Goal: Task Accomplishment & Management: Manage account settings

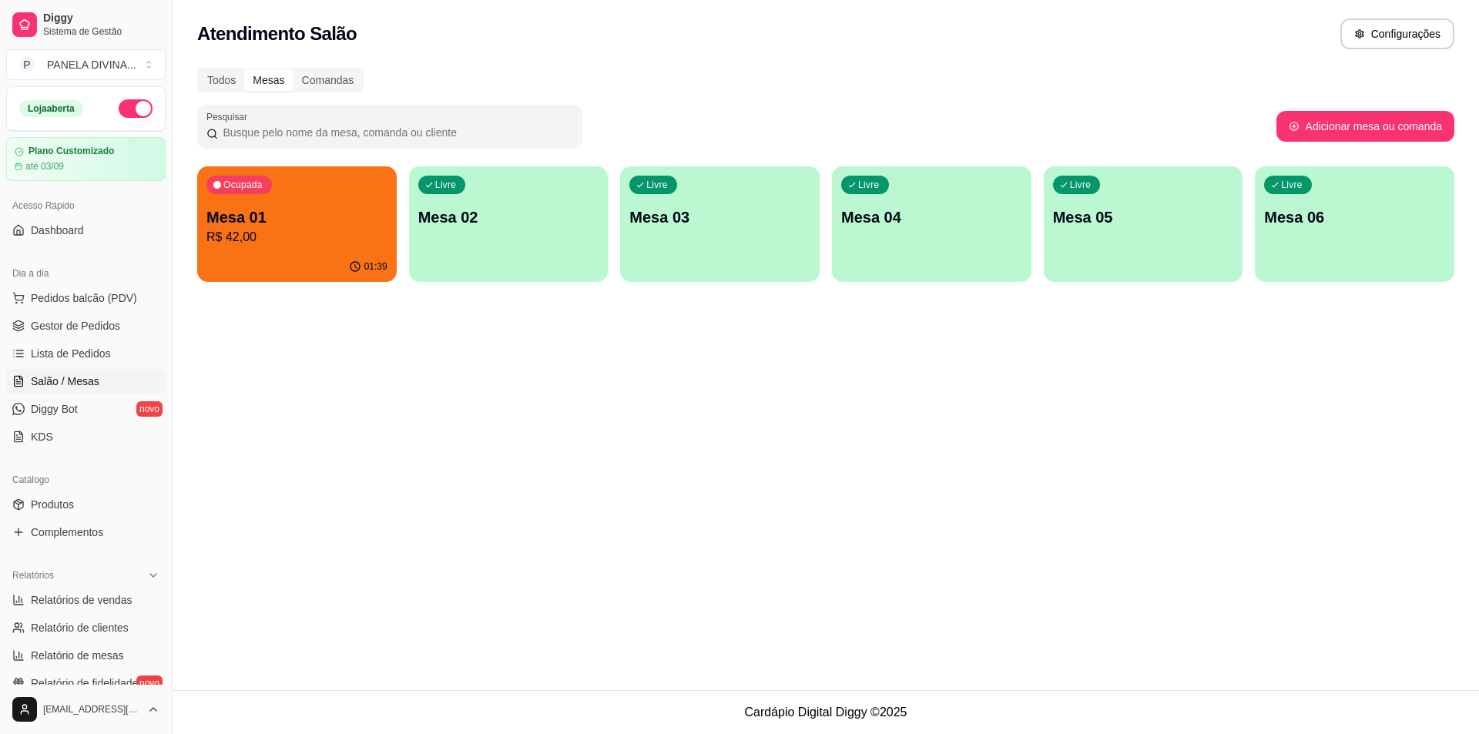
scroll to position [77, 0]
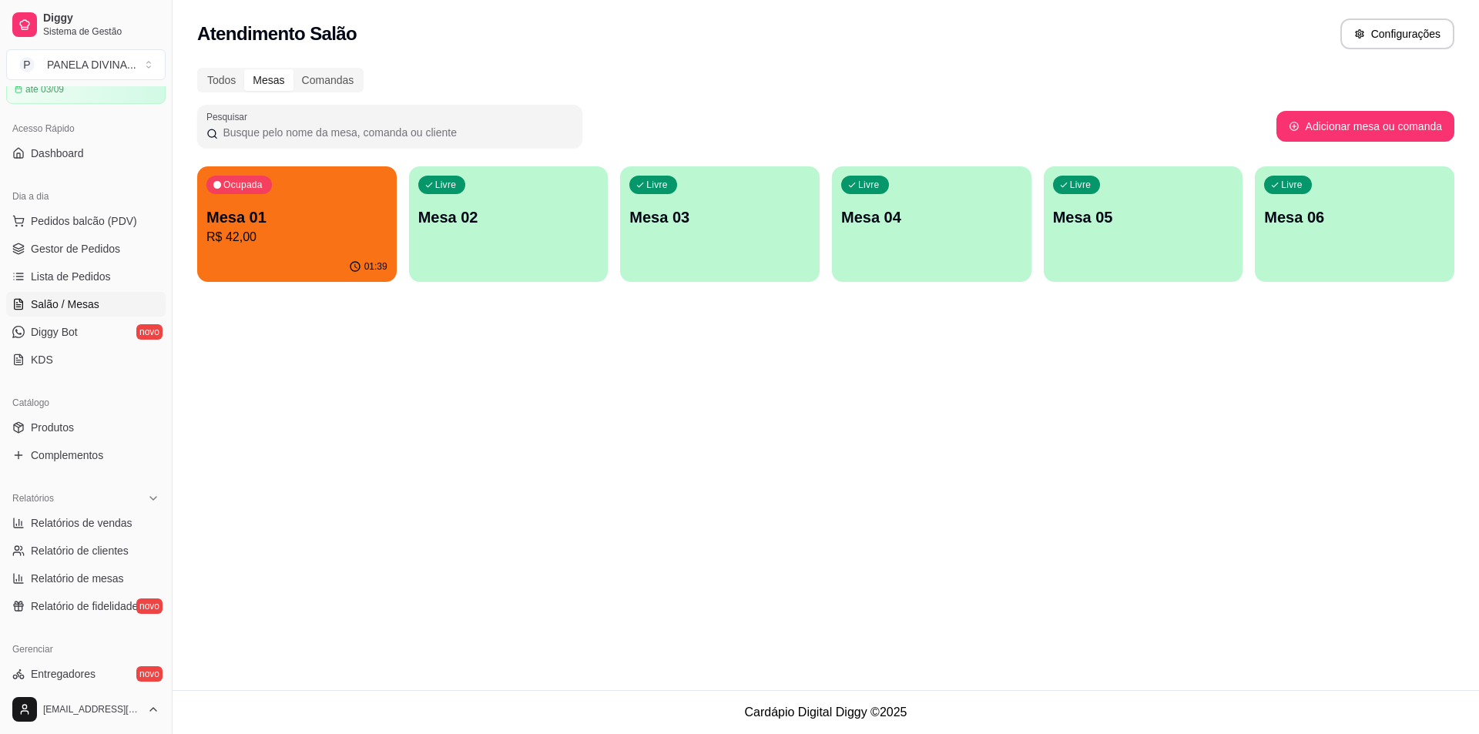
click at [337, 233] on p "R$ 42,00" at bounding box center [296, 237] width 181 height 18
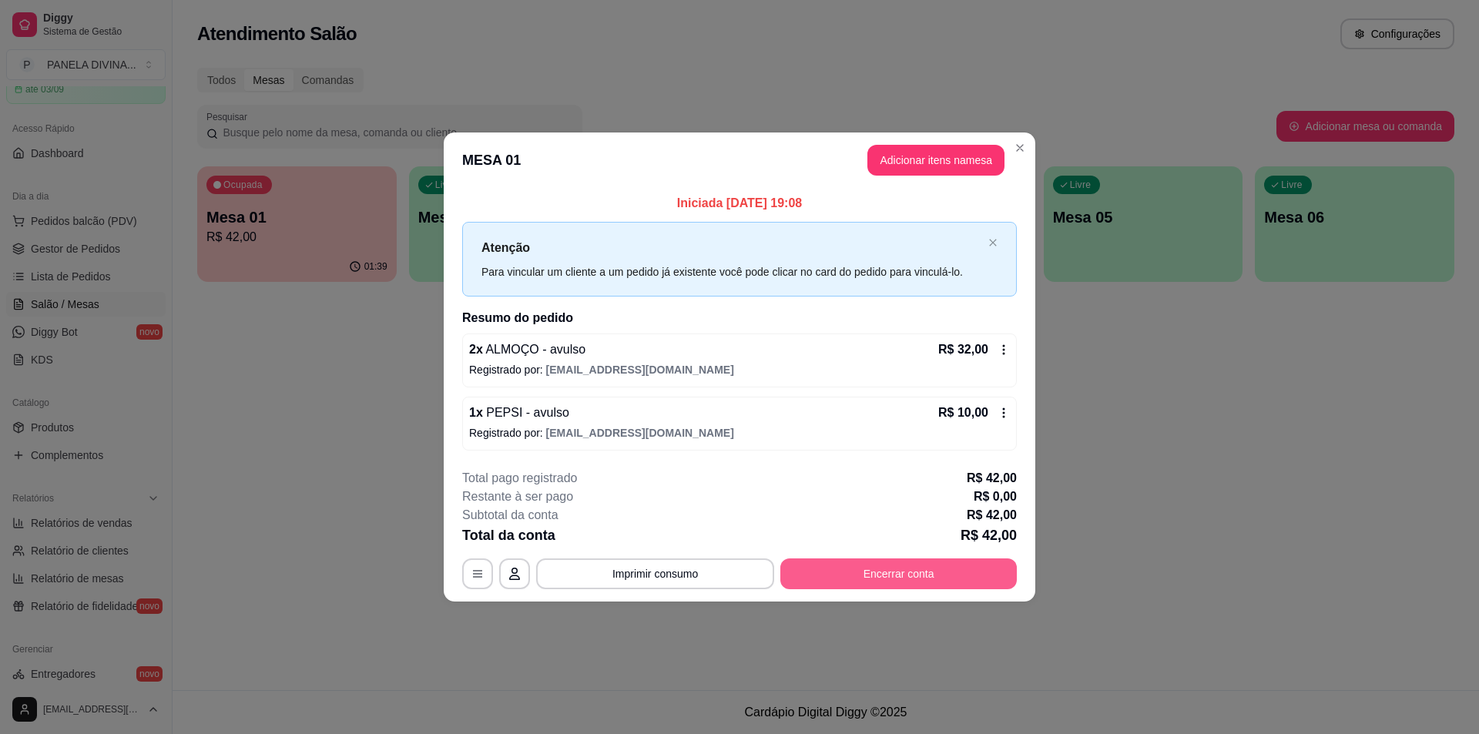
click at [864, 568] on button "Encerrar conta" at bounding box center [898, 573] width 236 height 31
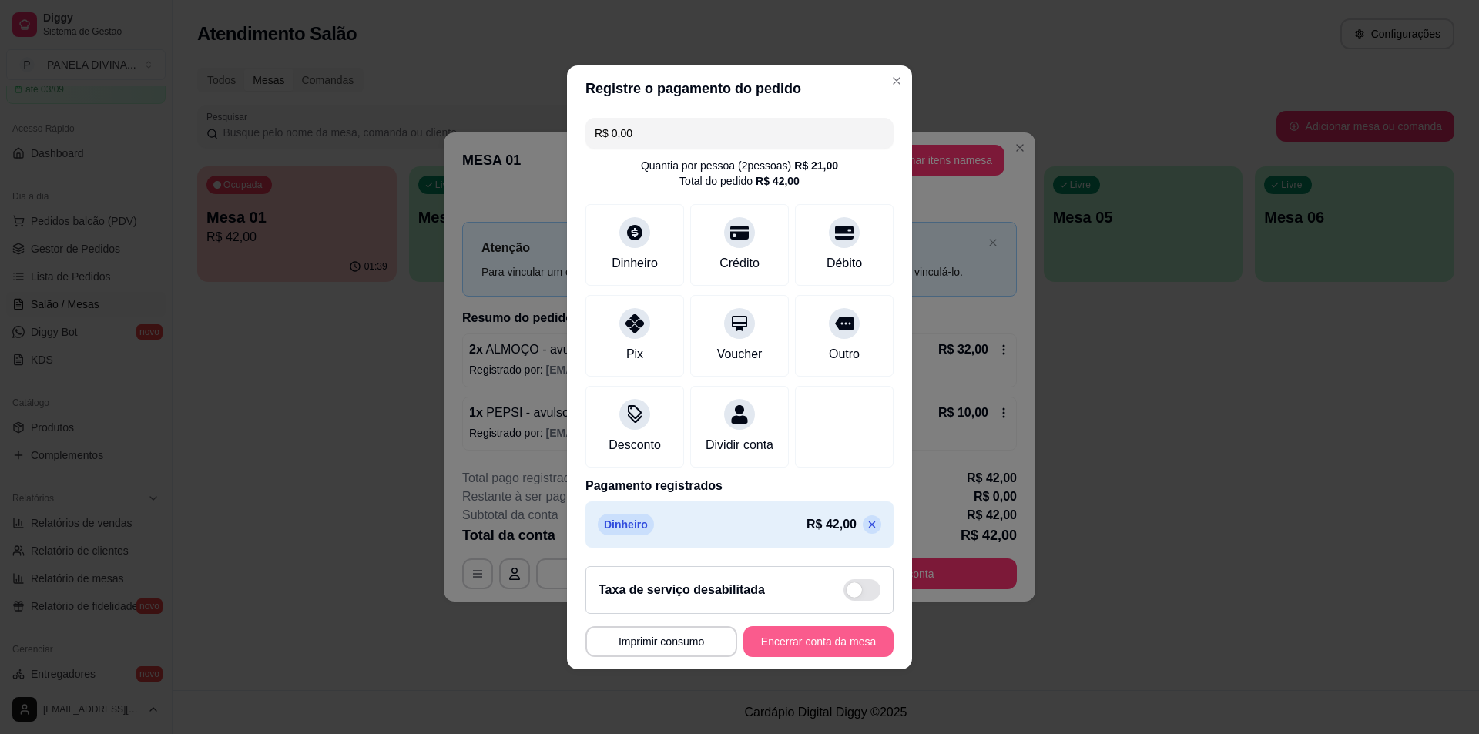
click at [793, 655] on button "Encerrar conta da mesa" at bounding box center [818, 641] width 150 height 31
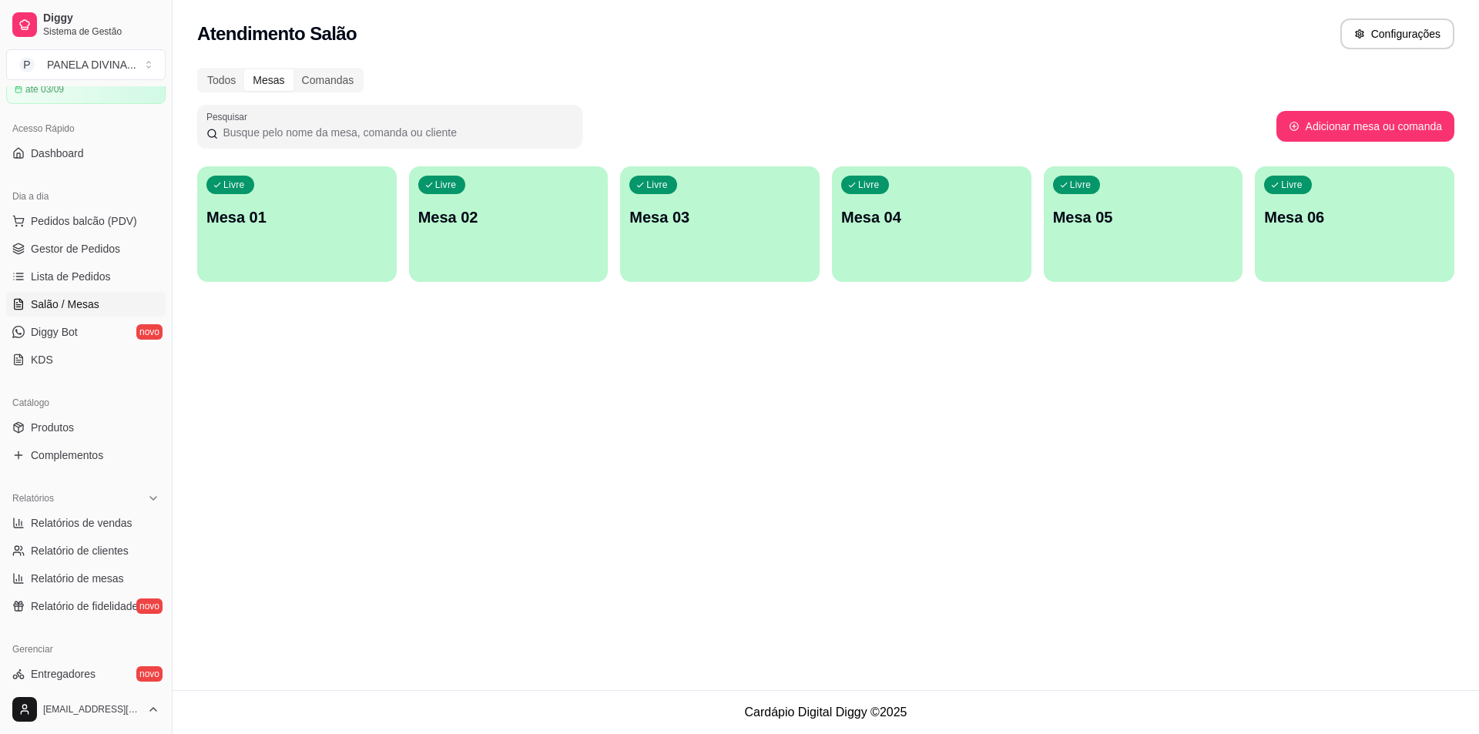
click at [322, 386] on div "Atendimento Salão Configurações Todos Mesas Comandas Pesquisar Adicionar mesa o…" at bounding box center [826, 345] width 1306 height 690
click at [1001, 76] on div "Todos Mesas Comandas" at bounding box center [825, 80] width 1257 height 25
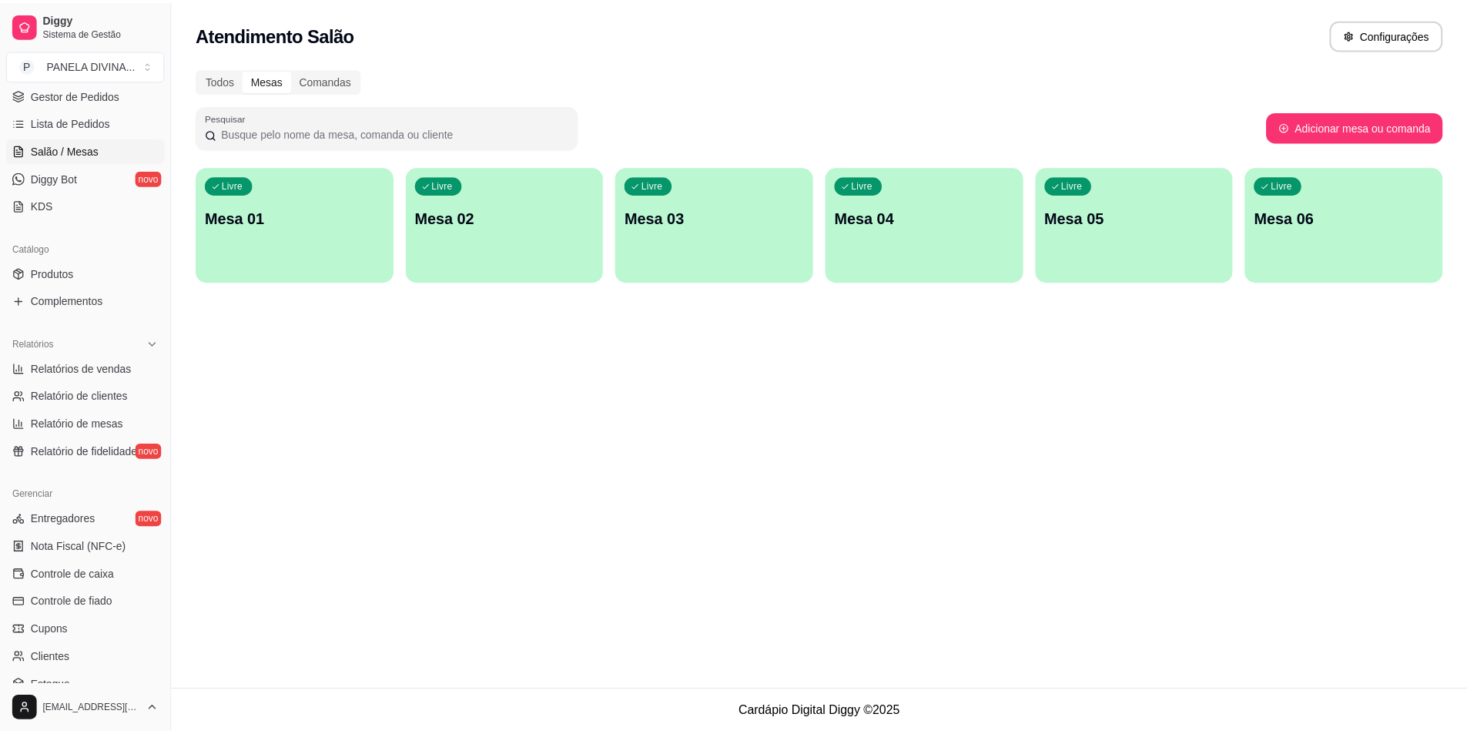
scroll to position [308, 0]
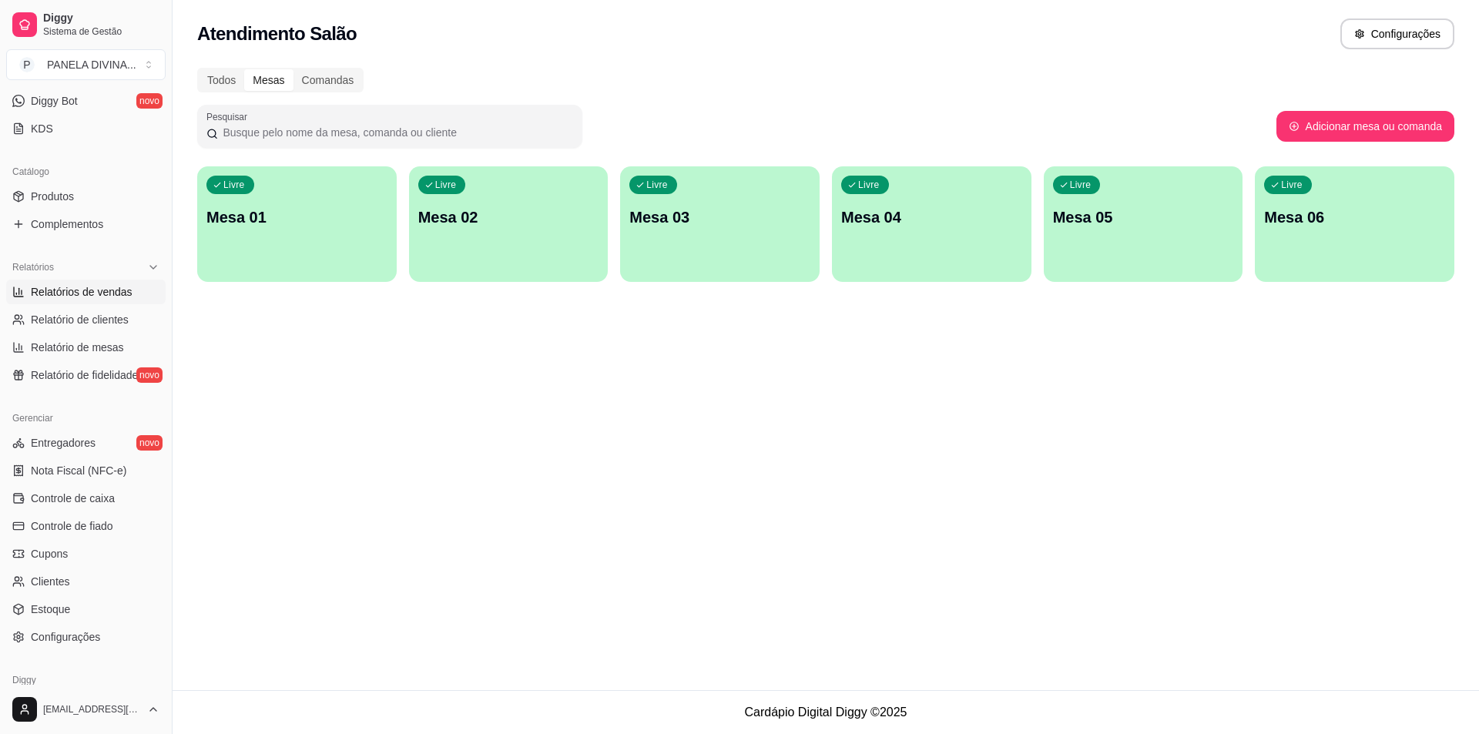
click at [72, 292] on span "Relatórios de vendas" at bounding box center [82, 291] width 102 height 15
select select "ALL"
select select "0"
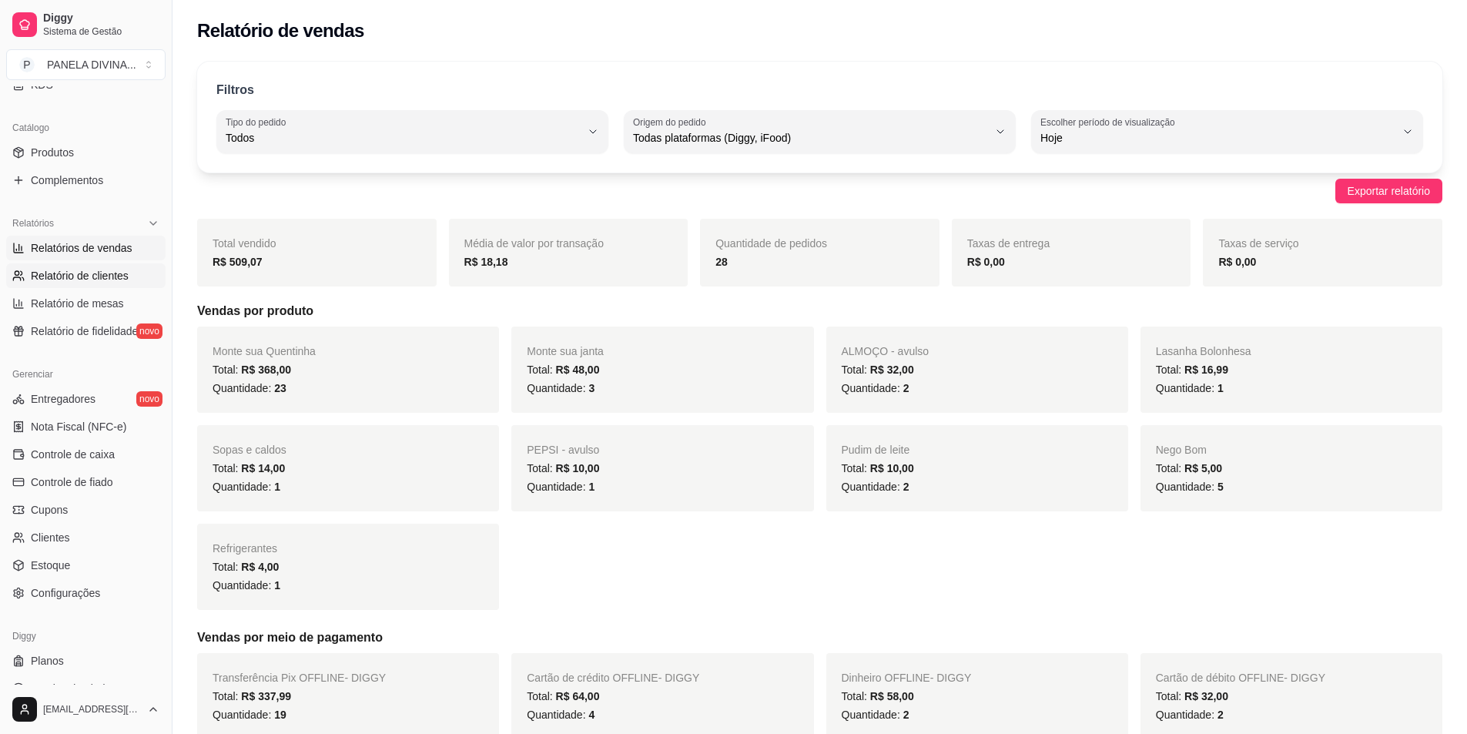
scroll to position [374, 0]
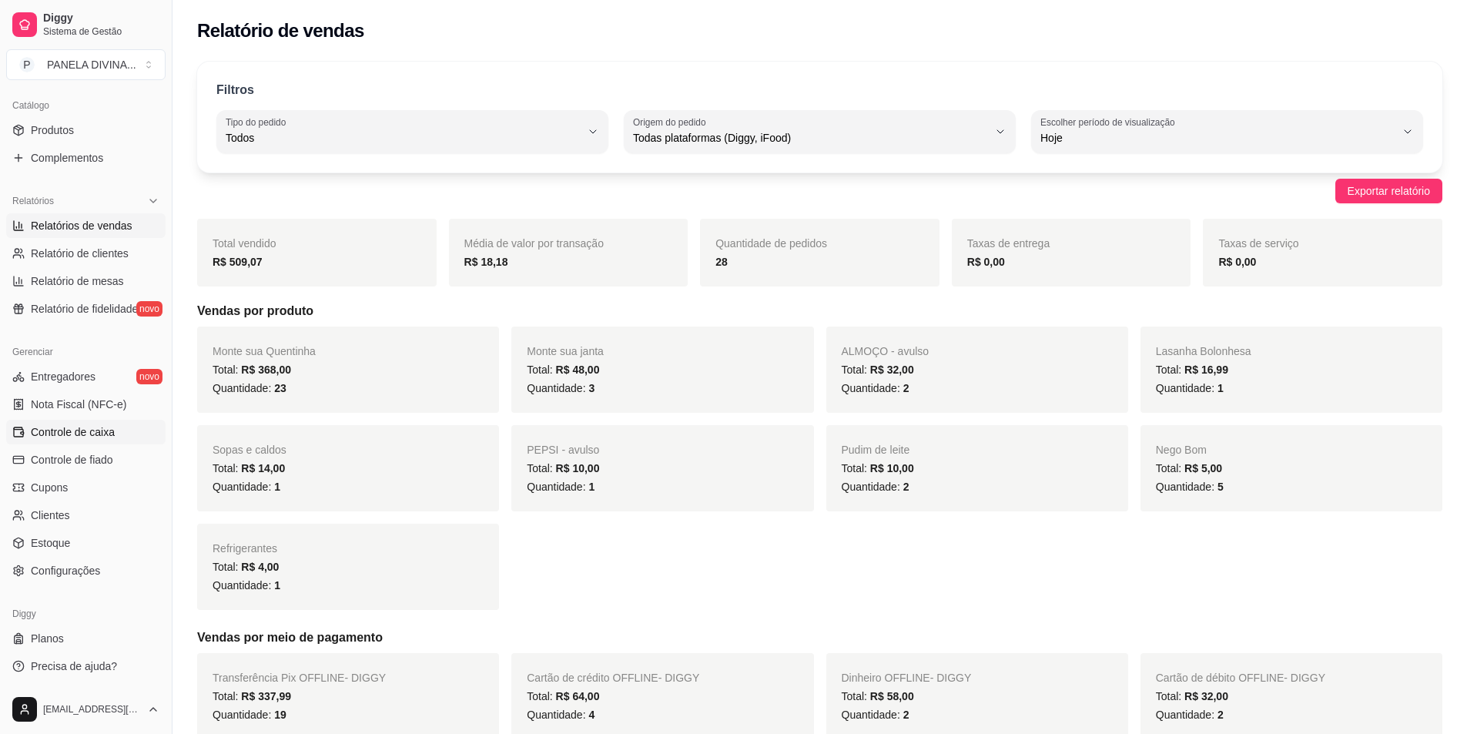
click at [106, 433] on span "Controle de caixa" at bounding box center [73, 431] width 84 height 15
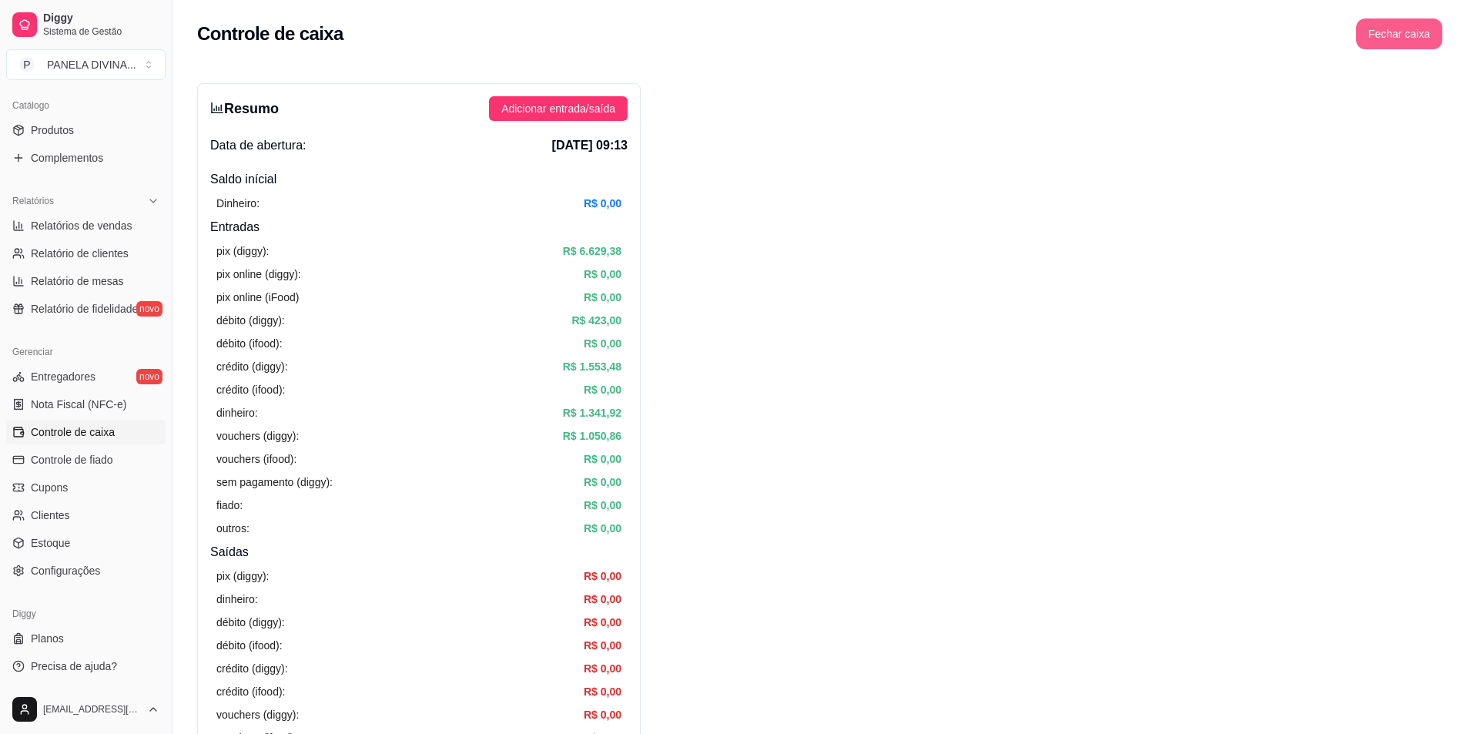
click at [1383, 35] on button "Fechar caixa" at bounding box center [1399, 33] width 86 height 31
click at [1447, 129] on span "Sim" at bounding box center [1442, 137] width 18 height 17
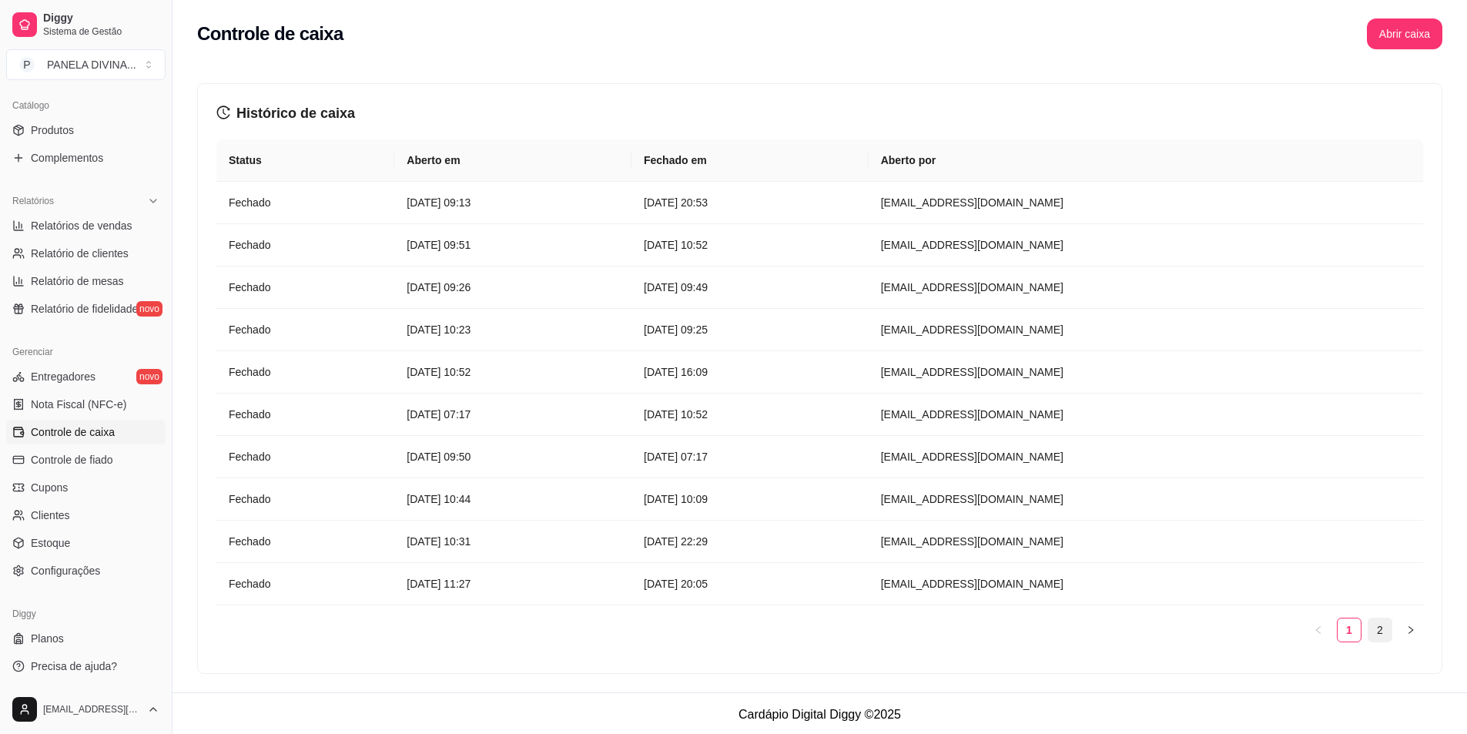
click at [1372, 628] on link "2" at bounding box center [1380, 630] width 23 height 23
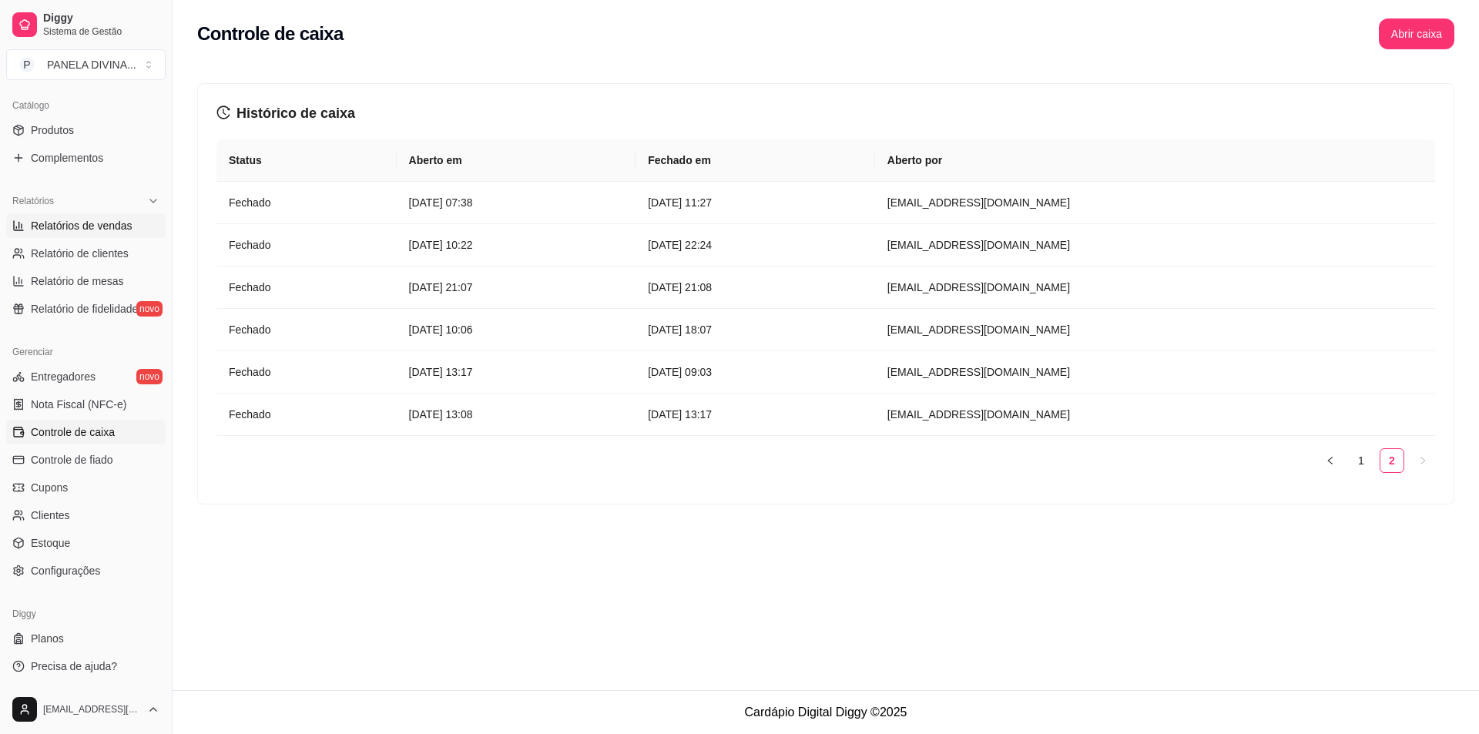
click at [109, 230] on span "Relatórios de vendas" at bounding box center [82, 225] width 102 height 15
select select "ALL"
select select "0"
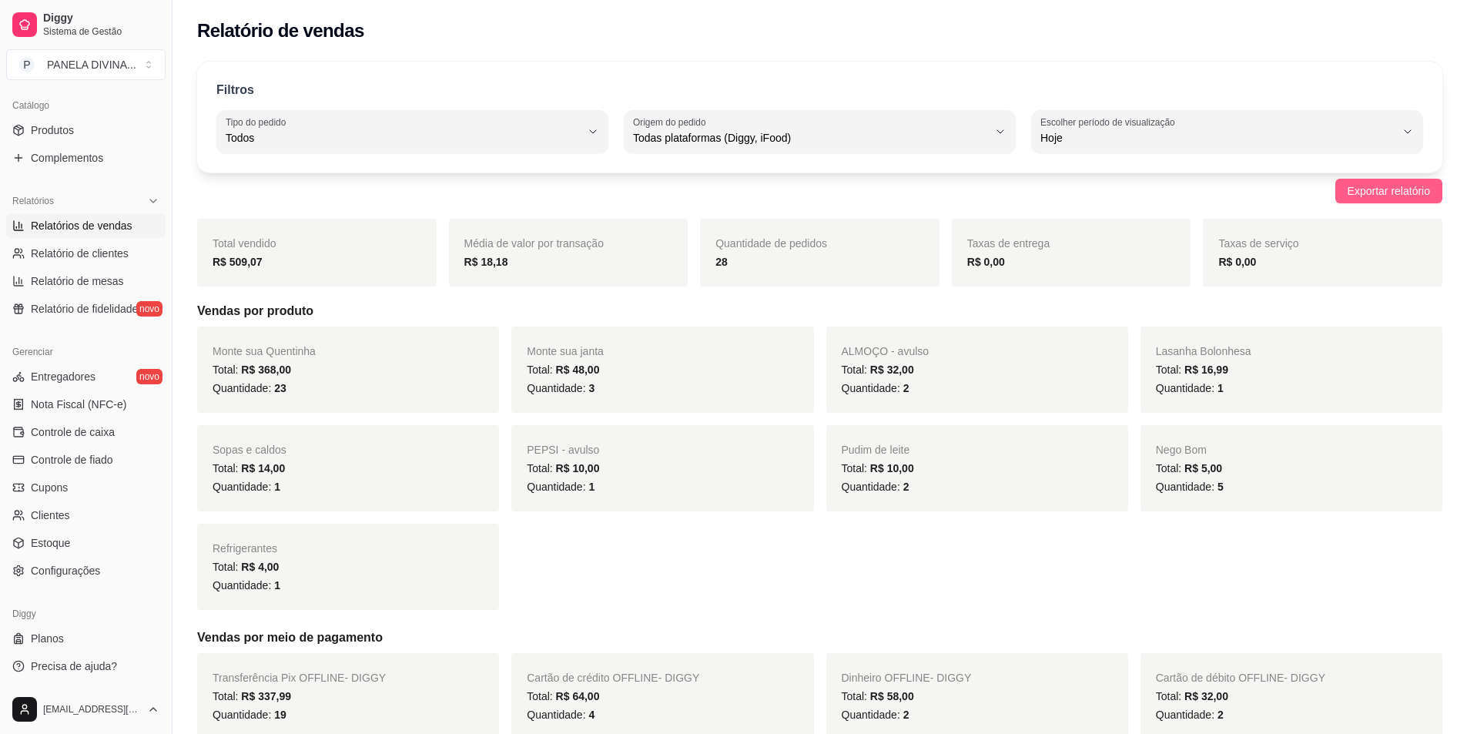
click at [1365, 198] on span "Exportar relatório" at bounding box center [1389, 191] width 82 height 17
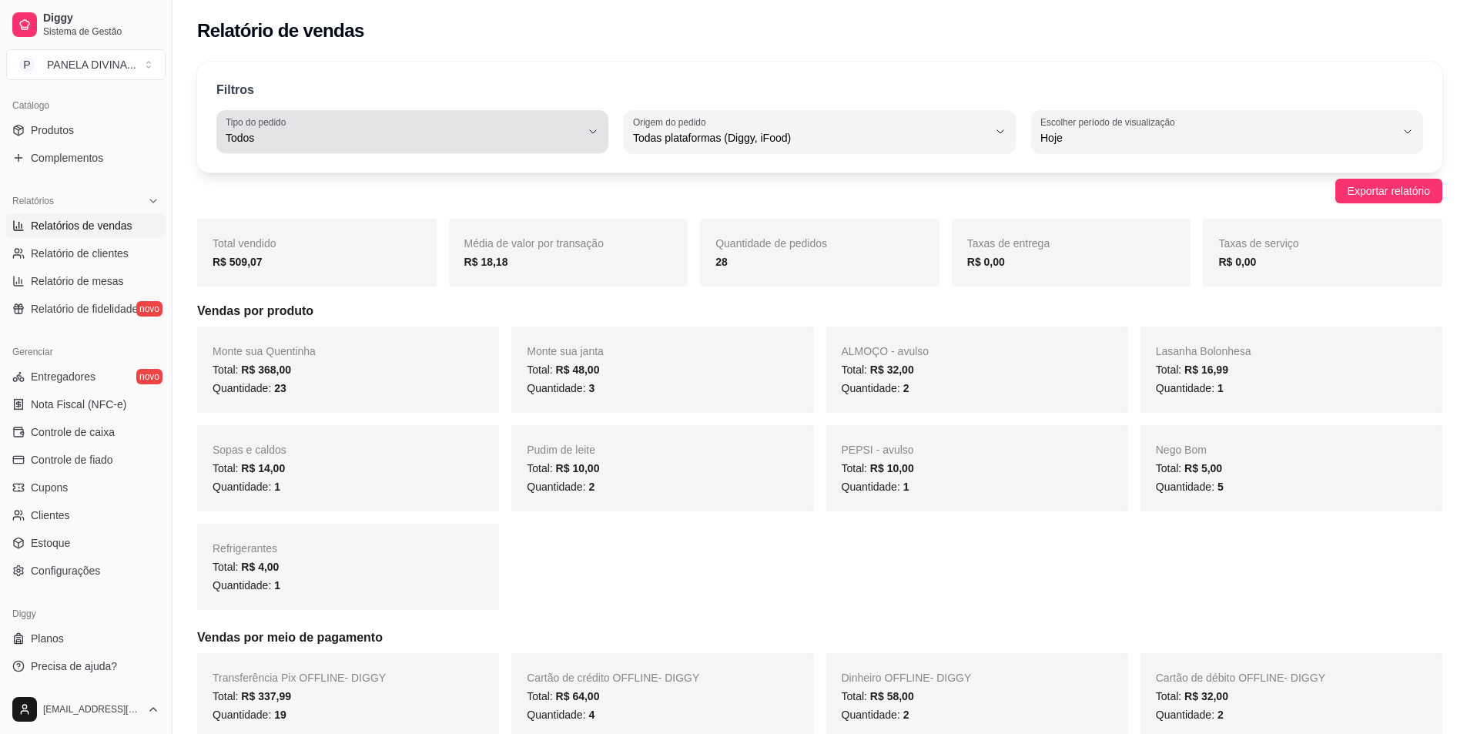
click at [493, 139] on span "Todos" at bounding box center [403, 137] width 355 height 15
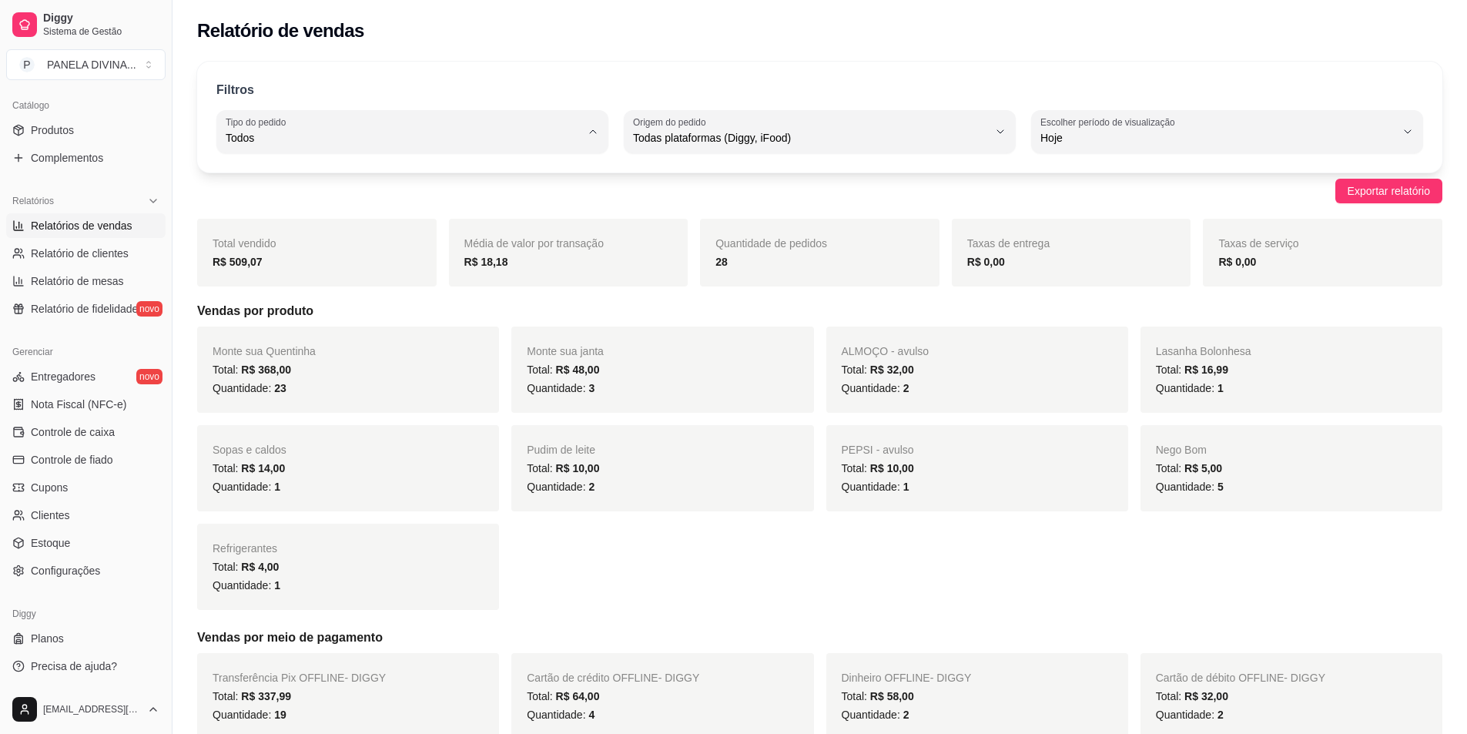
click at [478, 212] on li "Entrega" at bounding box center [412, 200] width 364 height 24
type input "DELIVERY"
select select "DELIVERY"
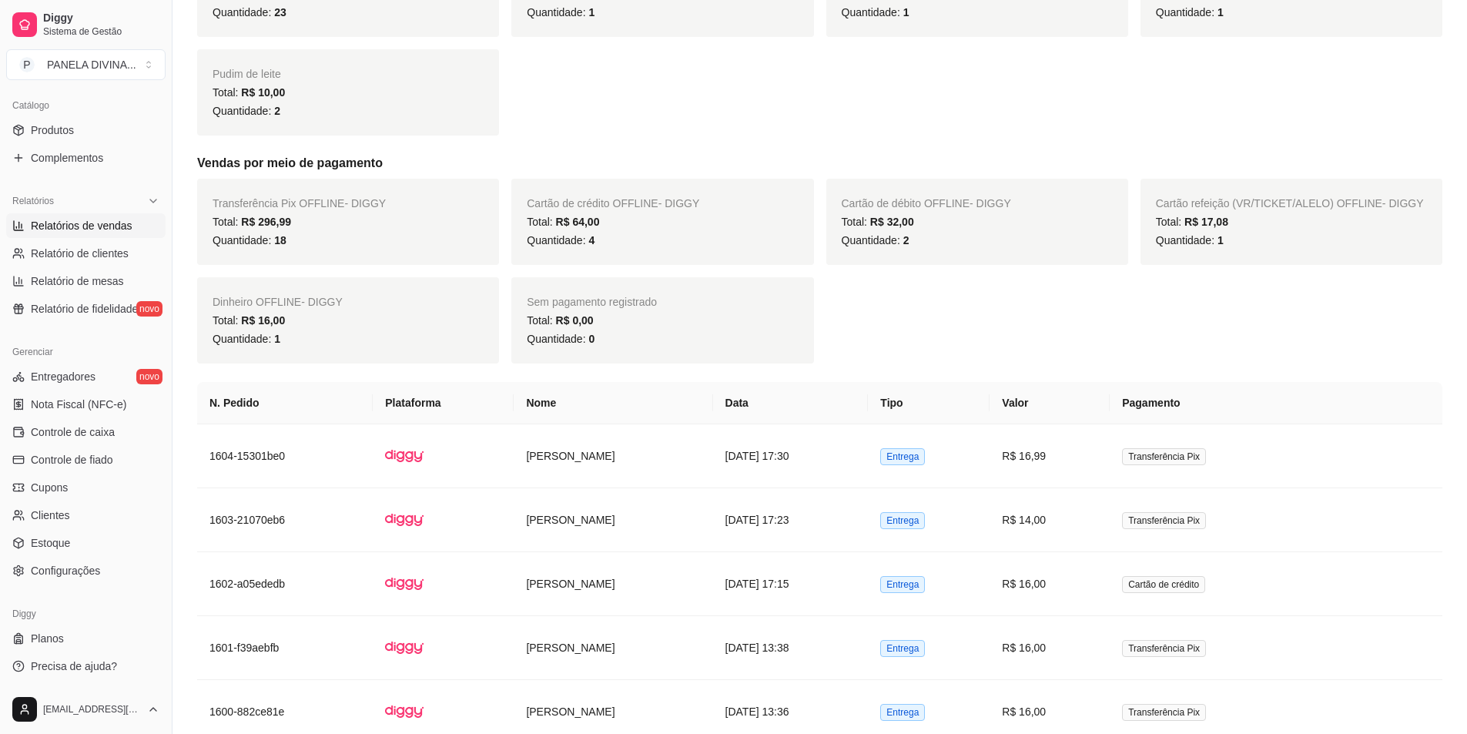
scroll to position [308, 0]
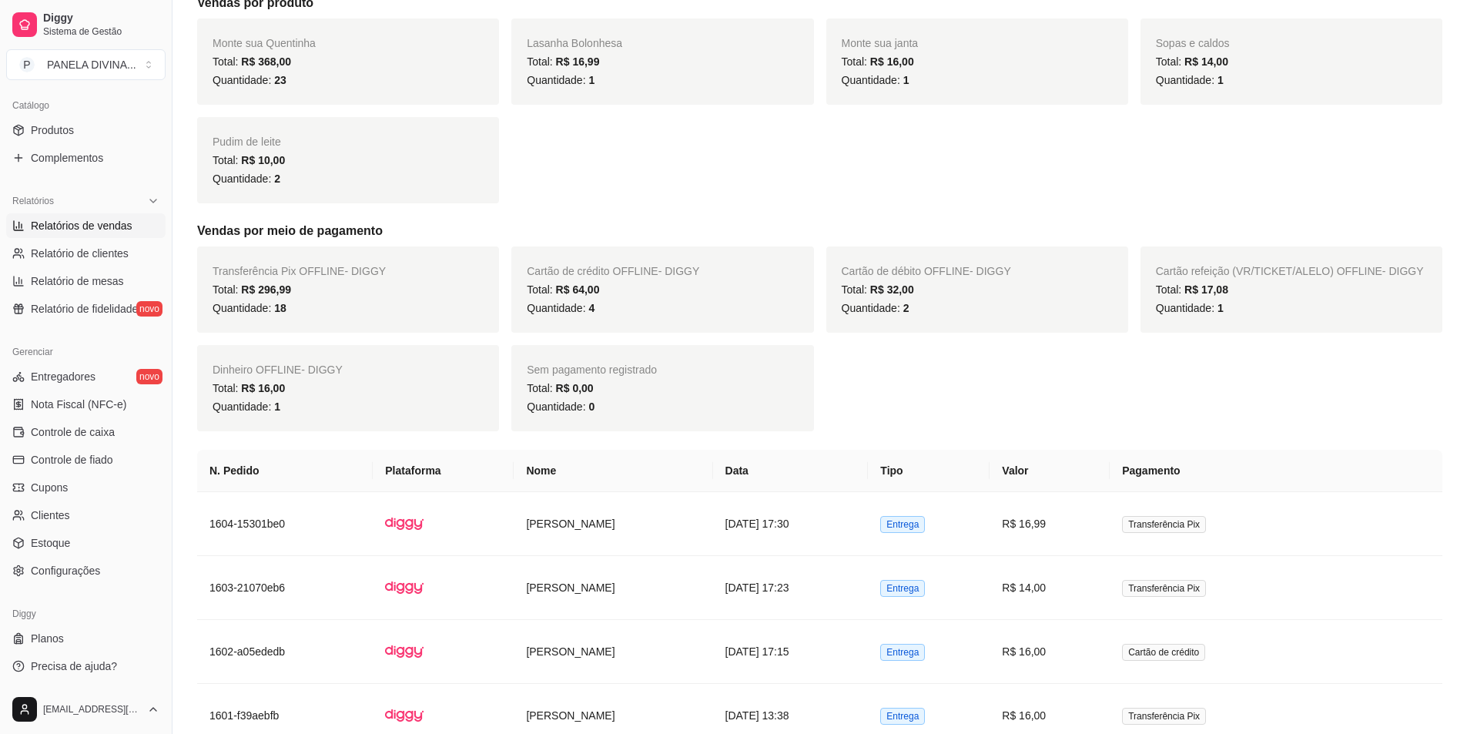
click at [63, 223] on span "Relatórios de vendas" at bounding box center [82, 225] width 102 height 15
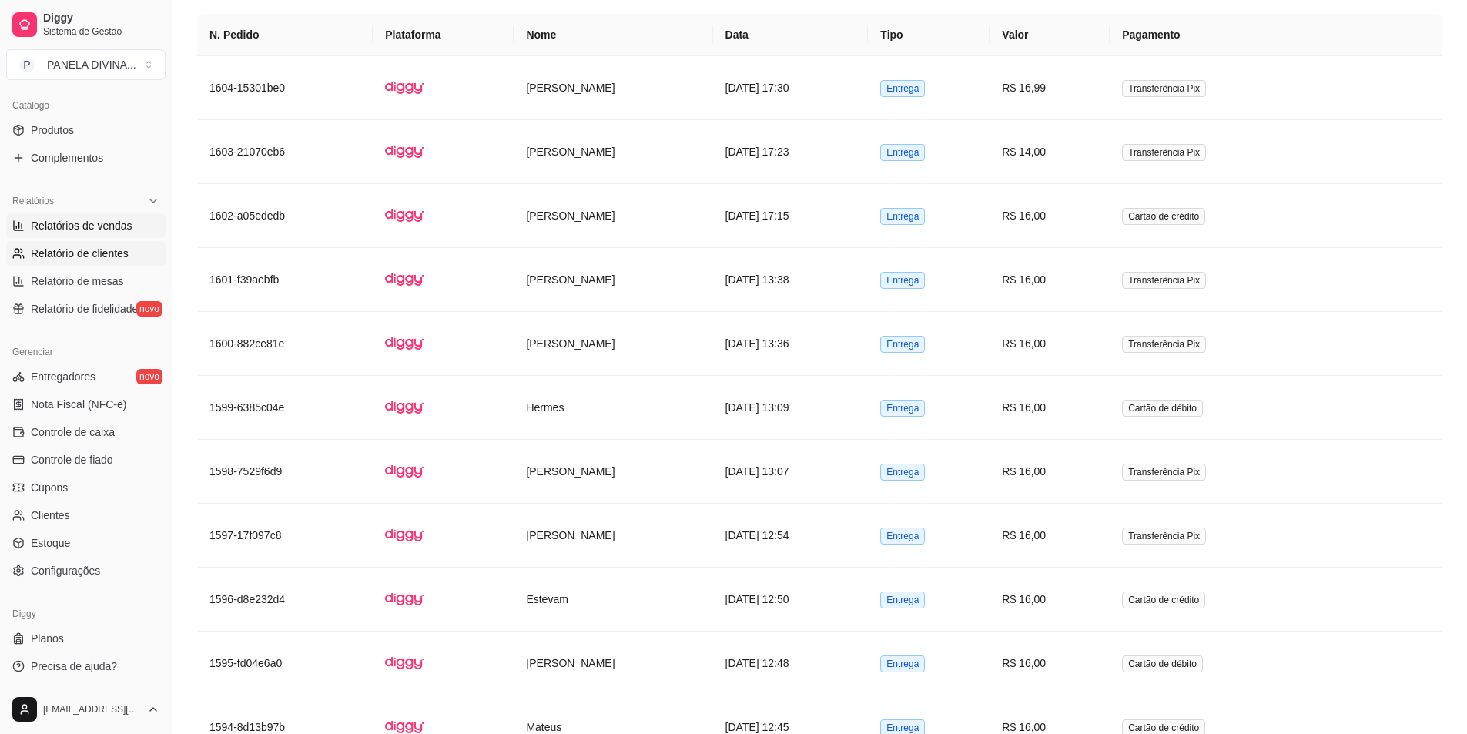
scroll to position [770, 0]
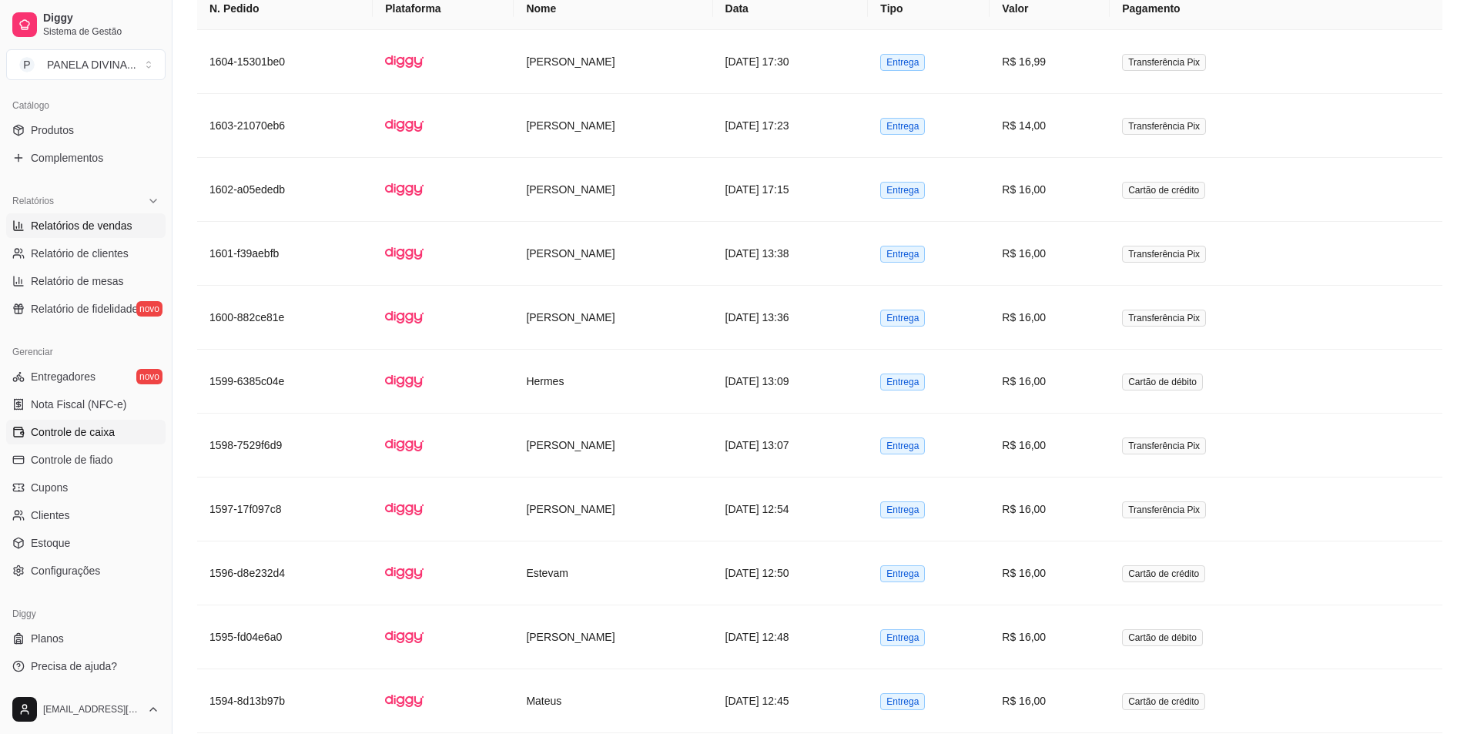
click at [92, 432] on span "Controle de caixa" at bounding box center [73, 431] width 84 height 15
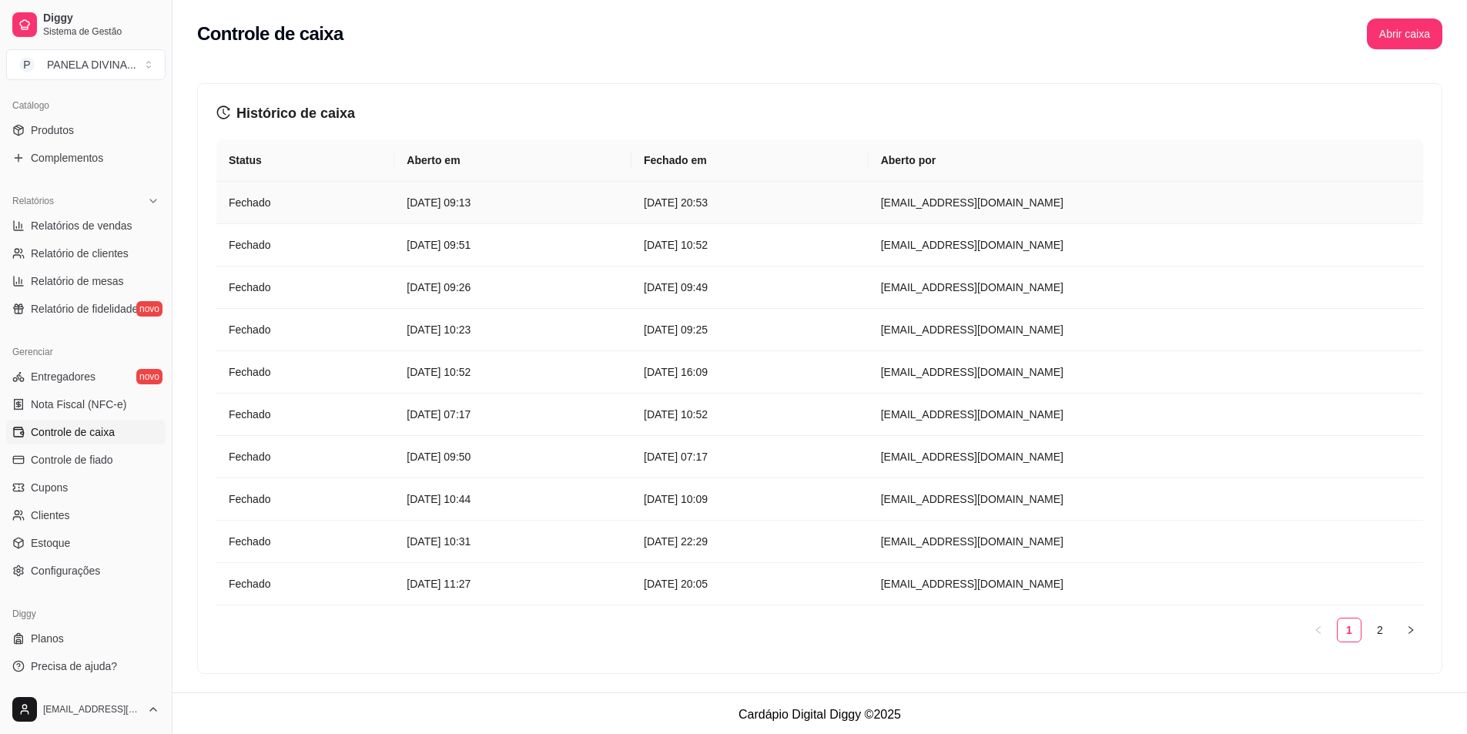
click at [350, 206] on article "Fechado" at bounding box center [305, 202] width 153 height 17
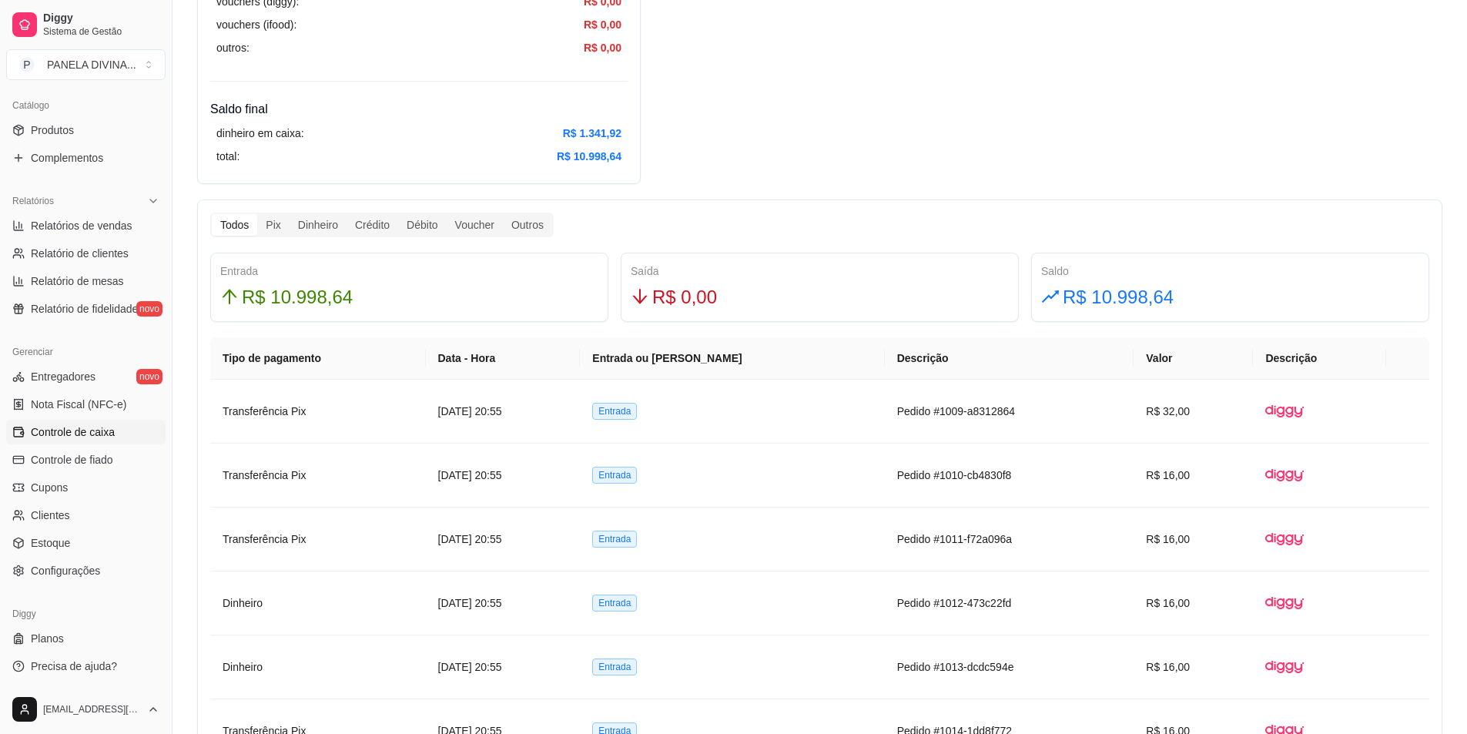
scroll to position [770, 0]
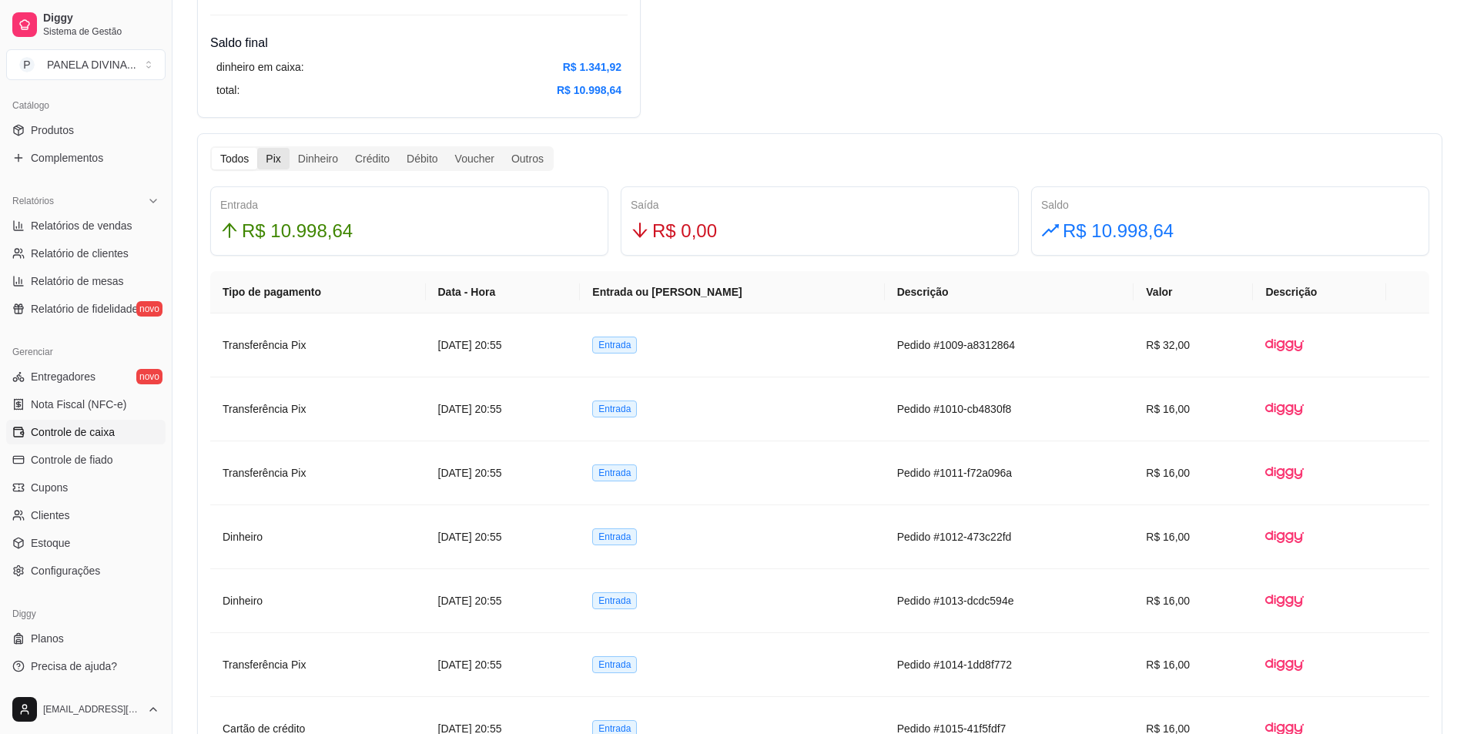
click at [283, 157] on div "Pix" at bounding box center [273, 159] width 32 height 22
click at [257, 148] on input "Pix" at bounding box center [257, 148] width 0 height 0
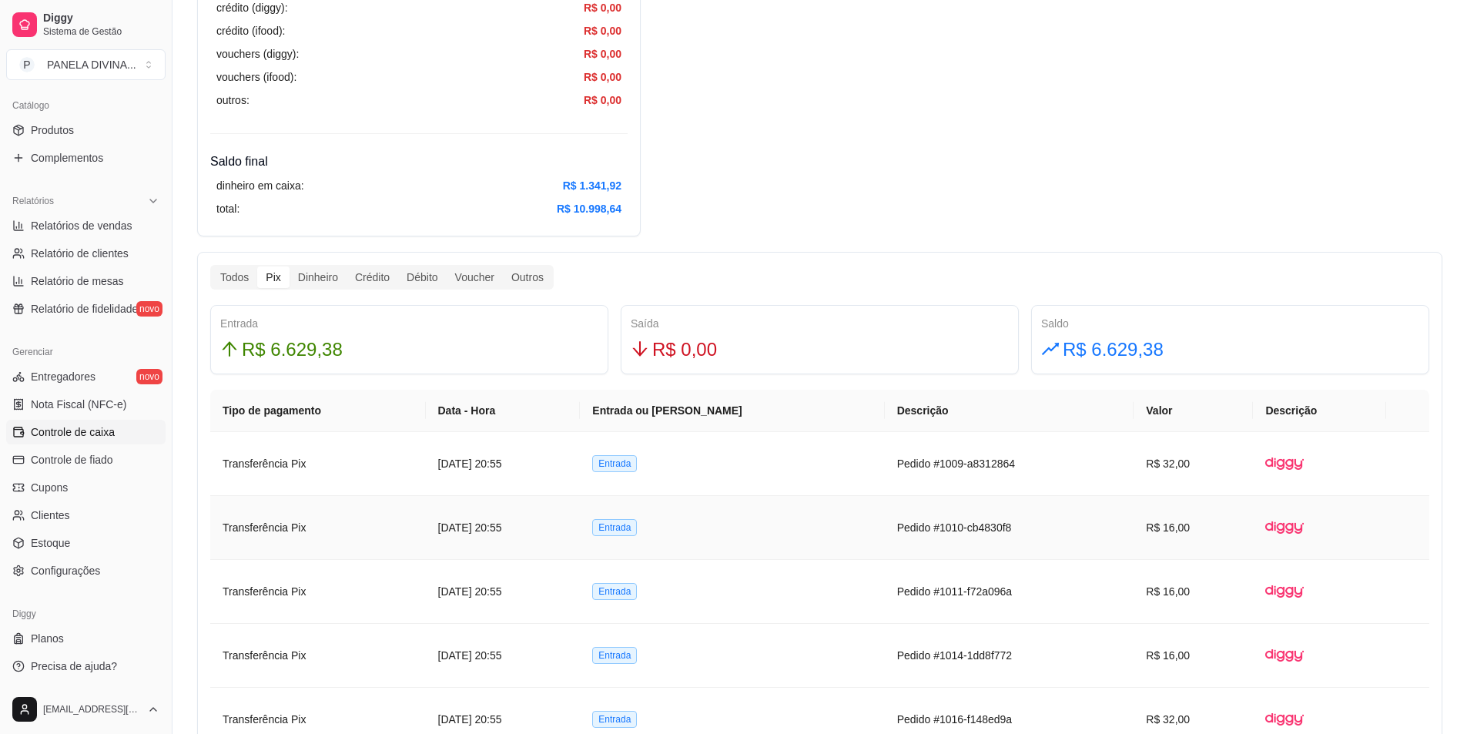
scroll to position [498, 0]
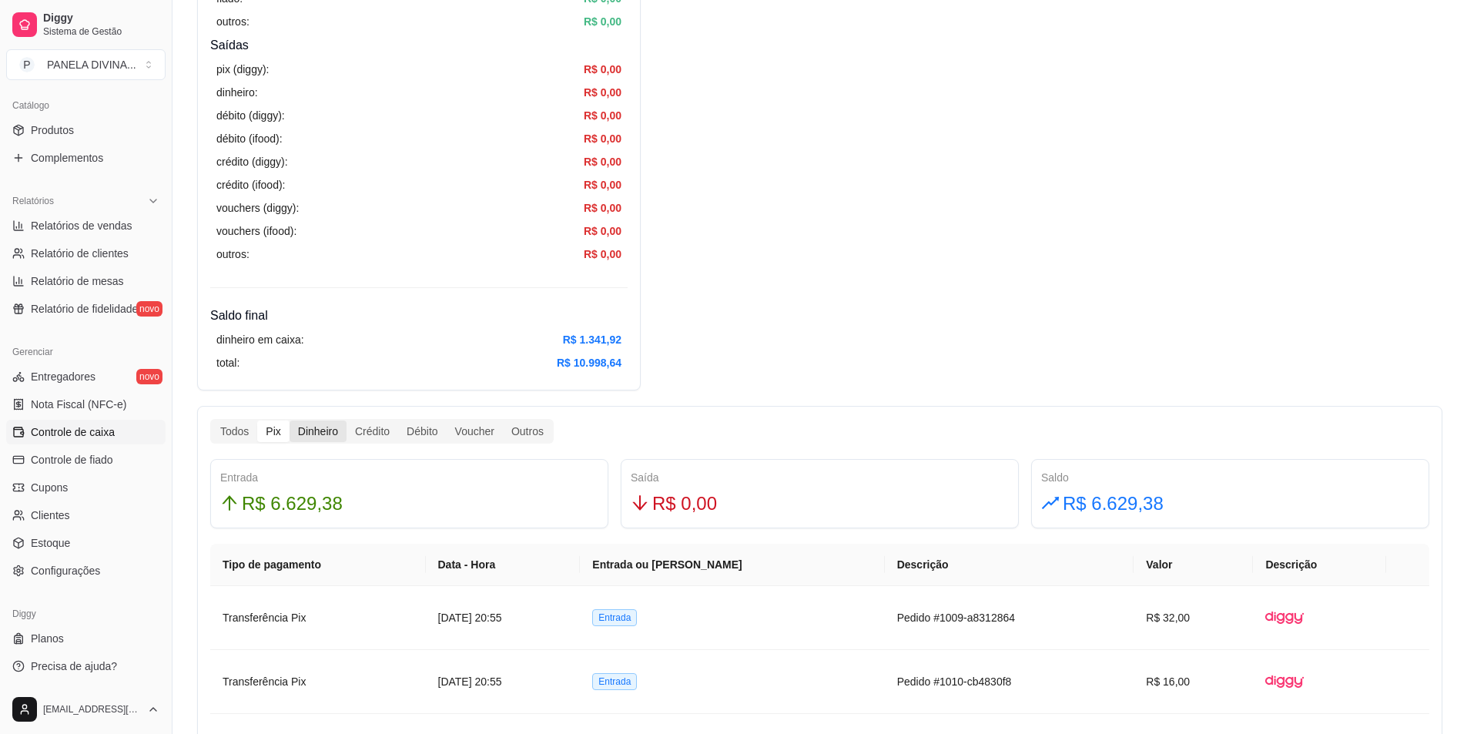
click at [308, 422] on div "Dinheiro" at bounding box center [318, 432] width 57 height 22
click at [290, 421] on input "Dinheiro" at bounding box center [290, 421] width 0 height 0
click at [368, 431] on div "Crédito" at bounding box center [373, 432] width 52 height 22
click at [347, 421] on input "Crédito" at bounding box center [347, 421] width 0 height 0
click at [423, 428] on div "Débito" at bounding box center [422, 432] width 48 height 22
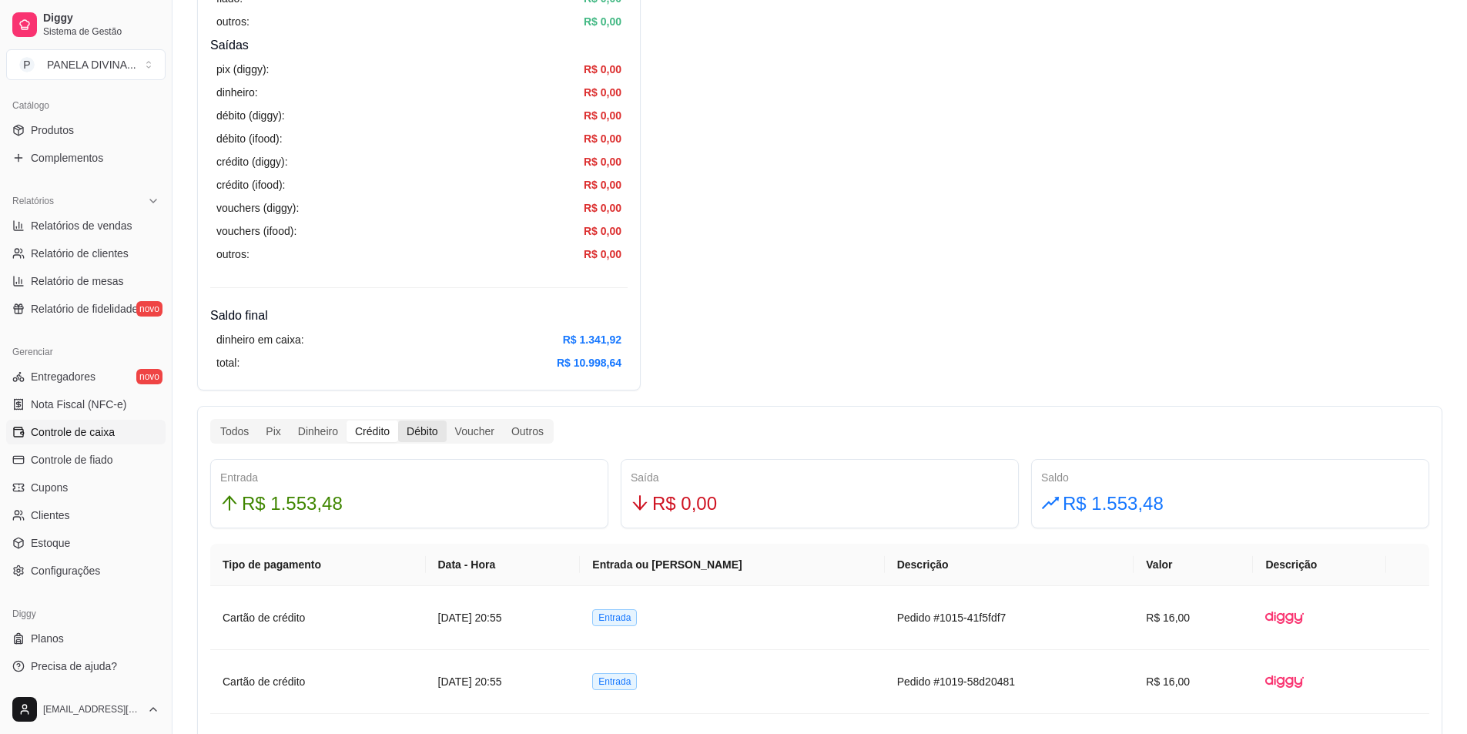
click at [398, 421] on input "Débito" at bounding box center [398, 421] width 0 height 0
click at [474, 427] on div "Voucher" at bounding box center [475, 432] width 56 height 22
click at [447, 421] on input "Voucher" at bounding box center [447, 421] width 0 height 0
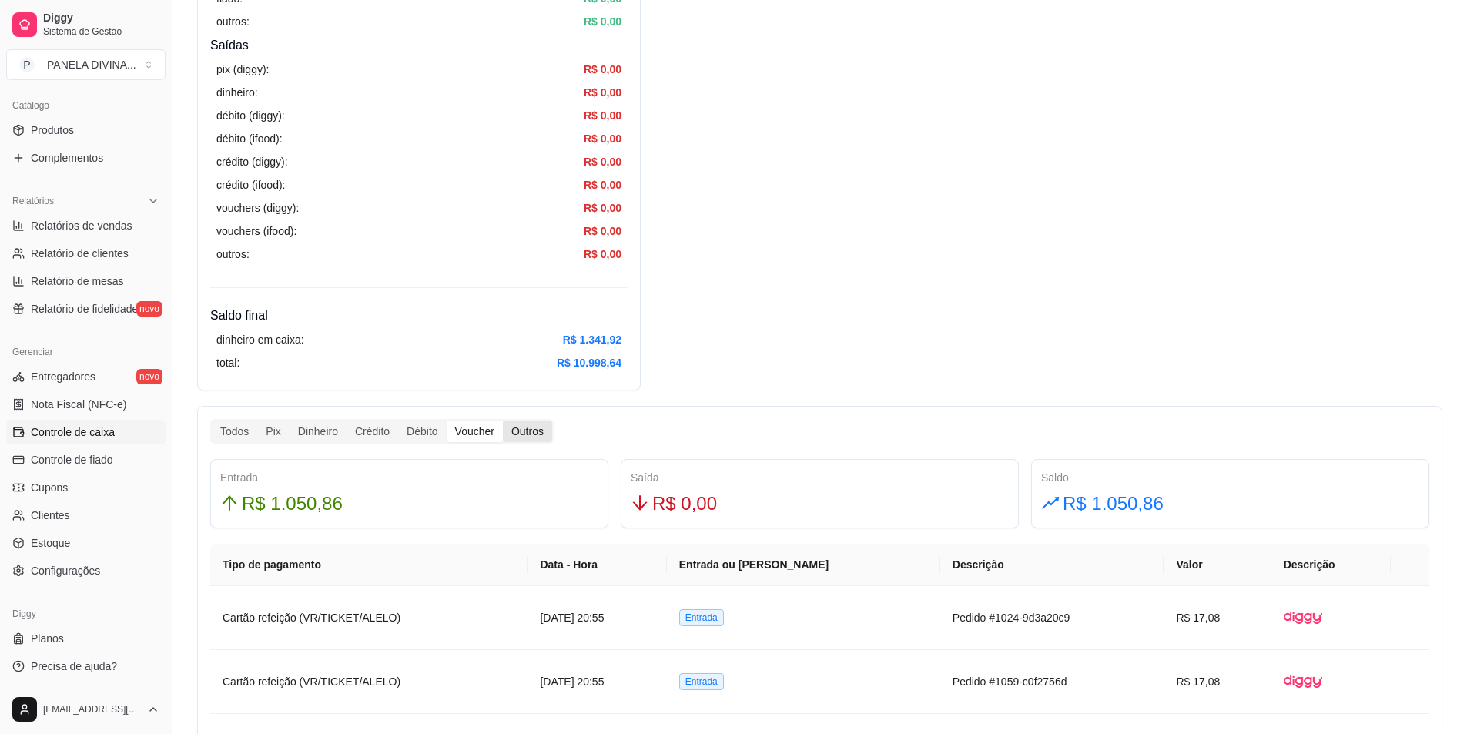
click at [526, 439] on div "Outros" at bounding box center [527, 432] width 49 height 22
click at [503, 421] on input "Outros" at bounding box center [503, 421] width 0 height 0
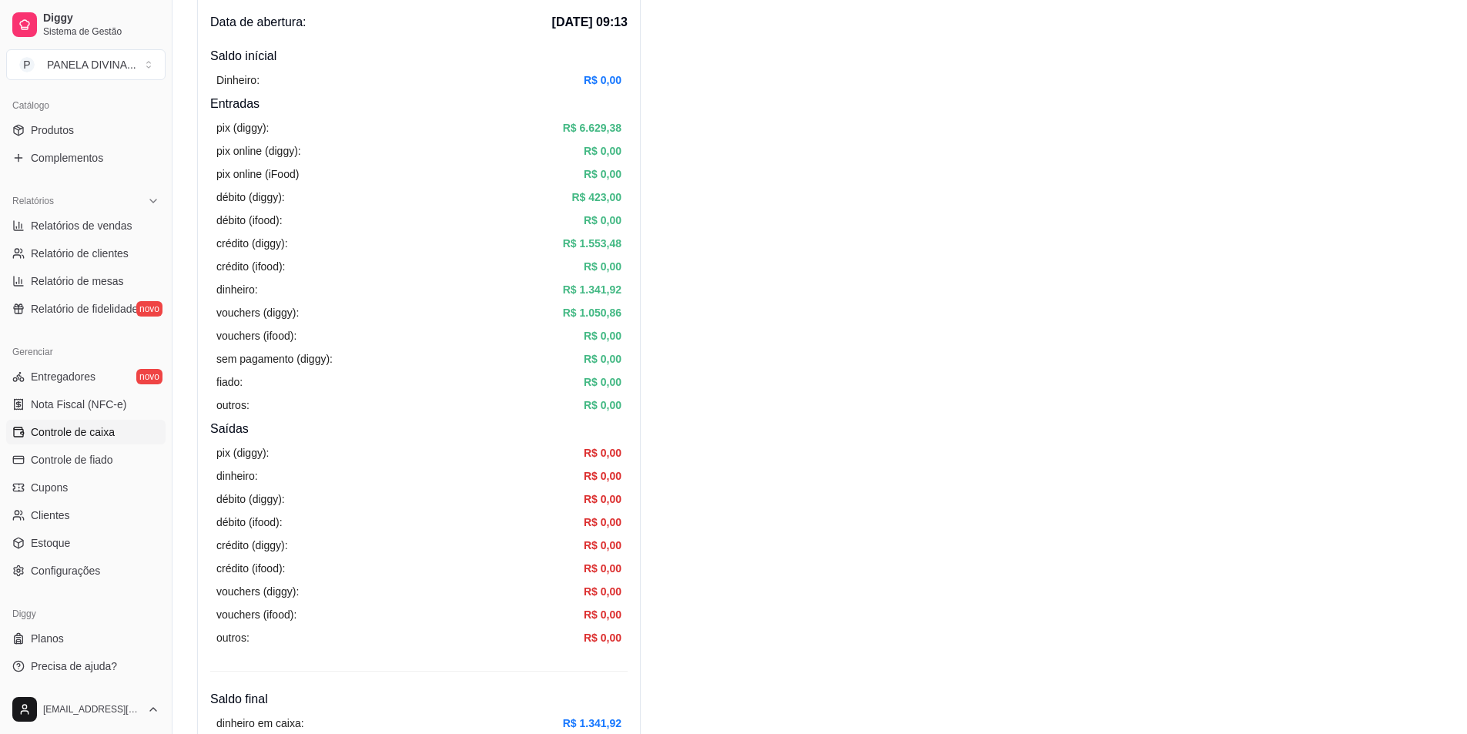
scroll to position [0, 0]
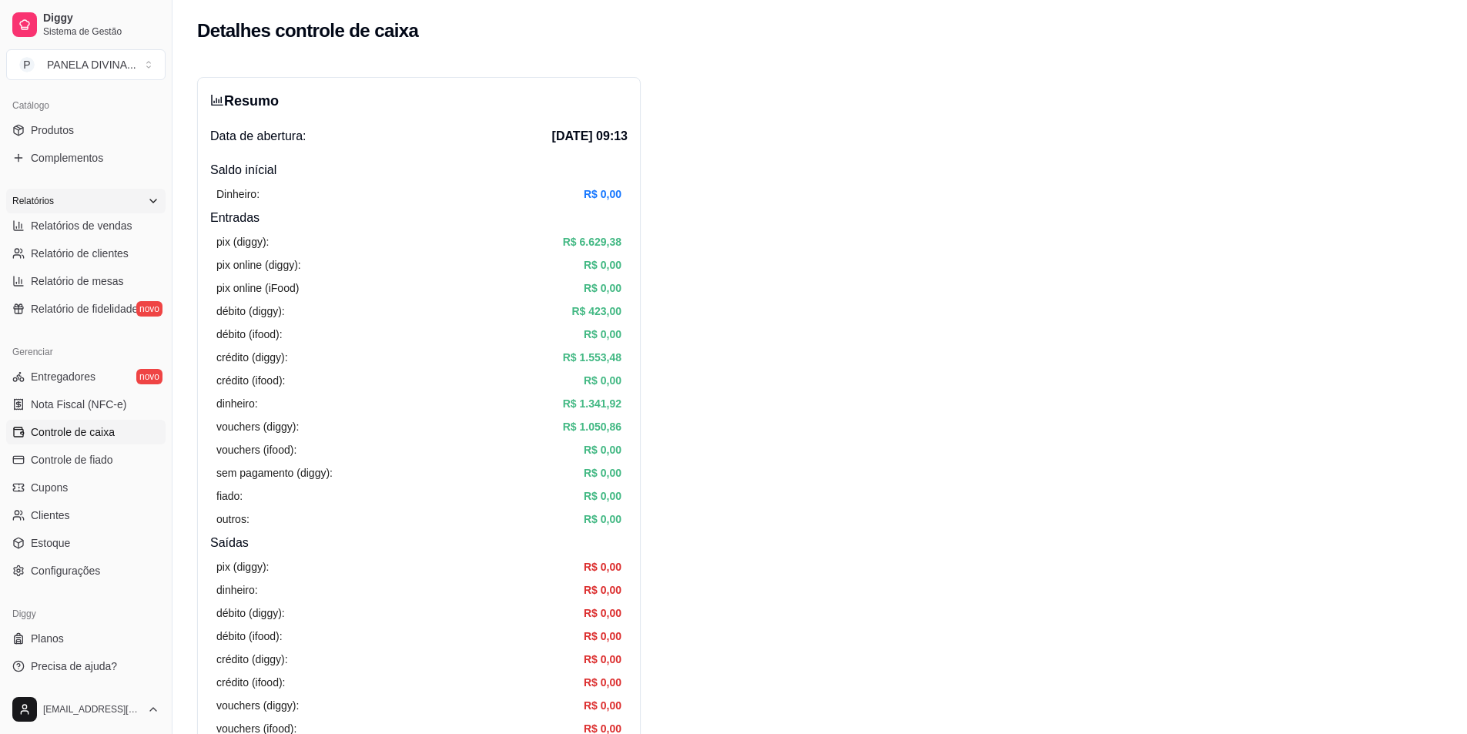
click at [147, 198] on icon at bounding box center [153, 201] width 12 height 12
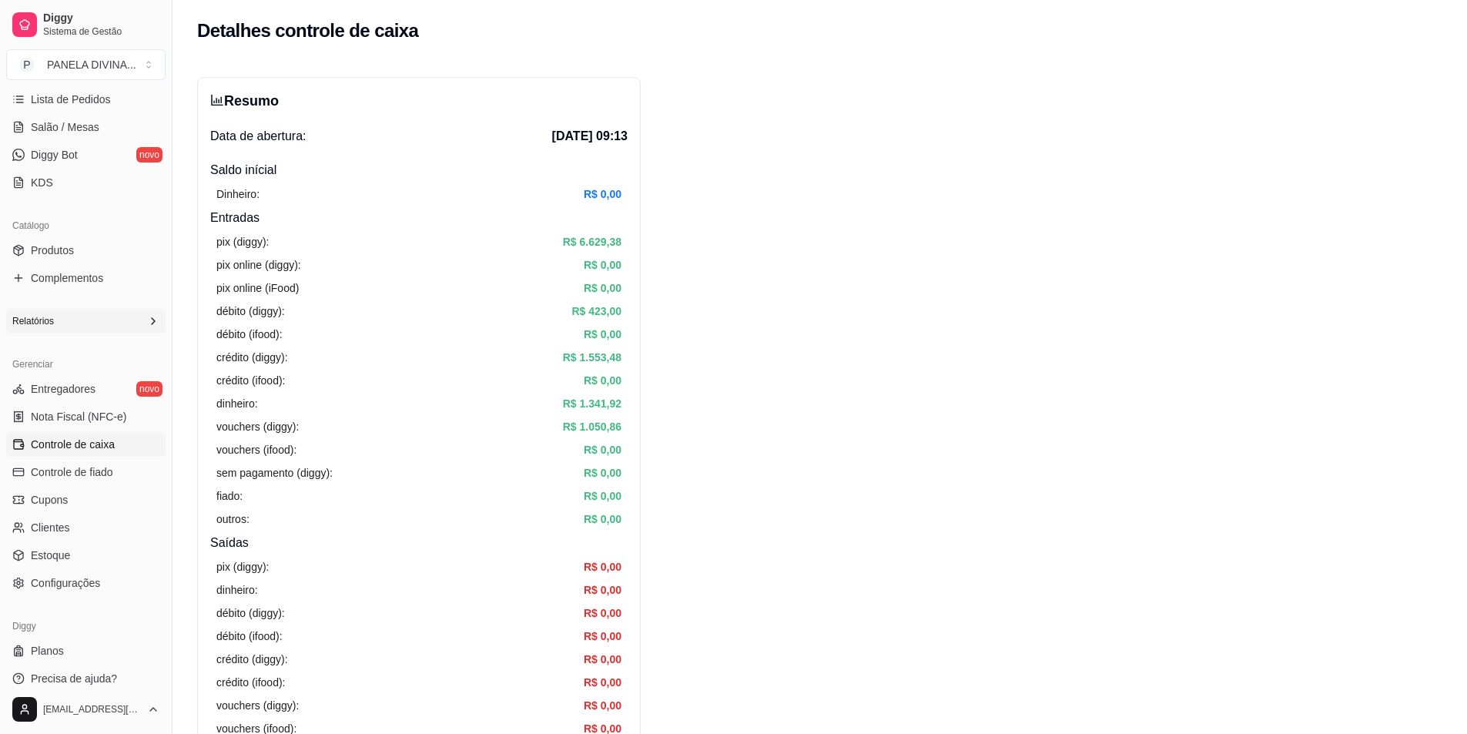
scroll to position [267, 0]
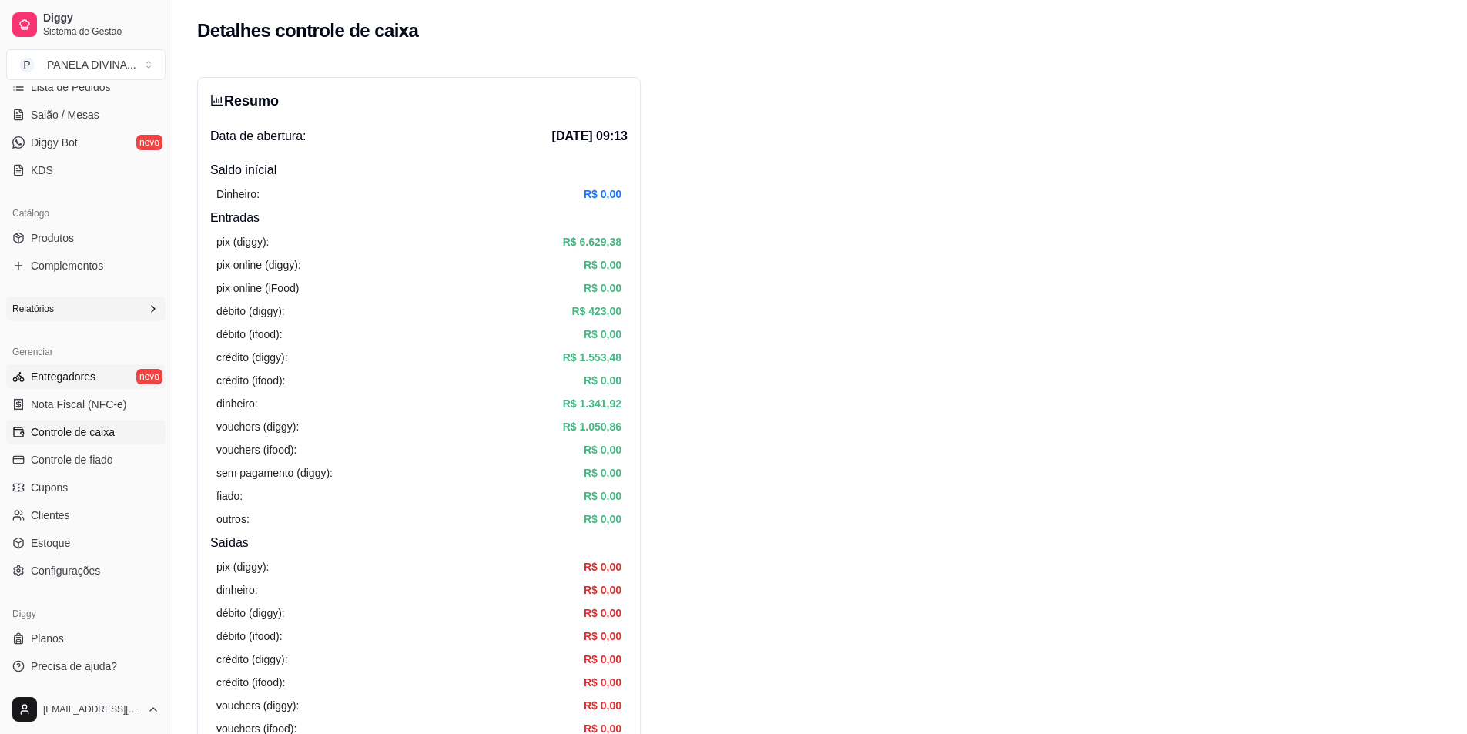
click at [99, 381] on link "Entregadores novo" at bounding box center [85, 376] width 159 height 25
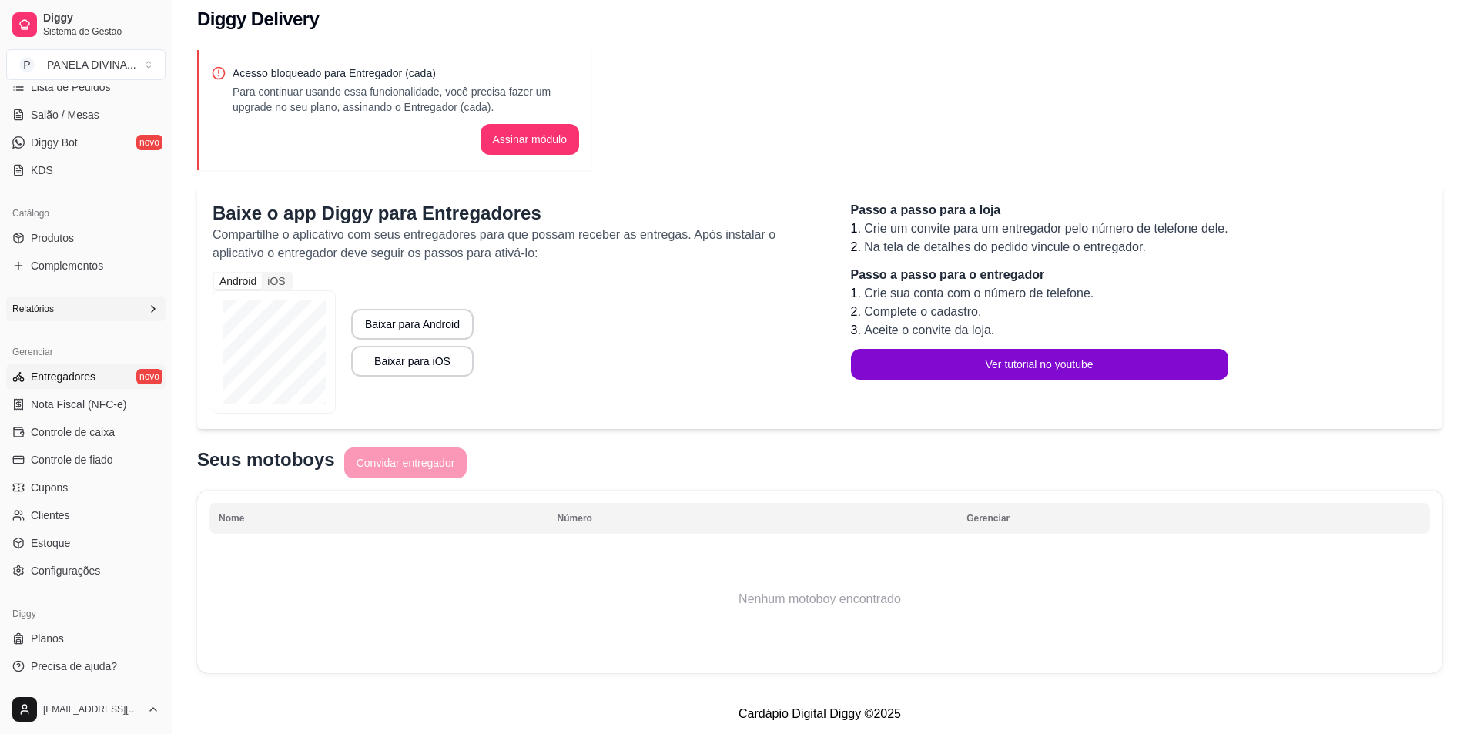
scroll to position [14, 0]
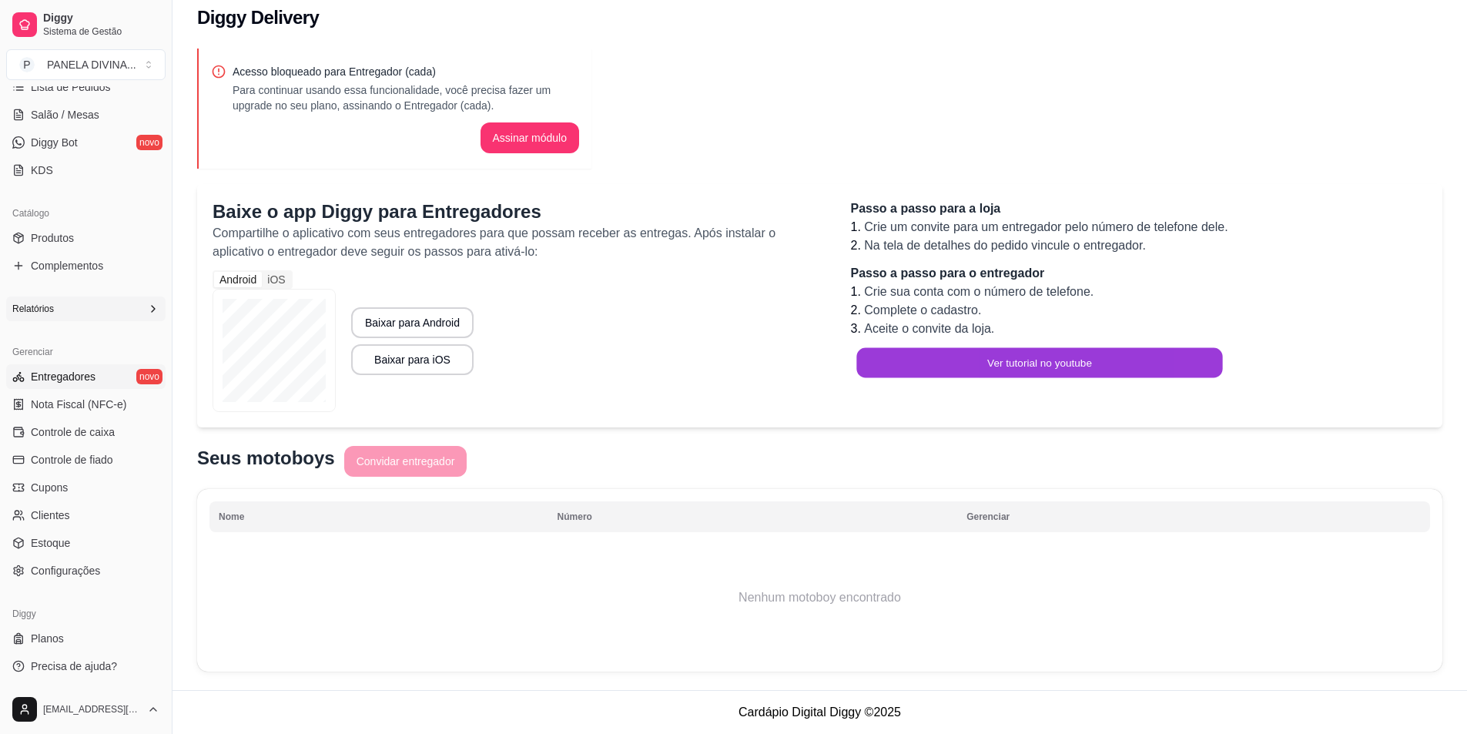
click at [957, 365] on button "Ver tutorial no youtube" at bounding box center [1040, 363] width 366 height 30
